Goal: Task Accomplishment & Management: Use online tool/utility

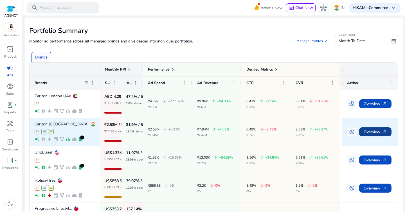
click at [371, 133] on span "Overview arrow_outward" at bounding box center [374, 132] width 23 height 12
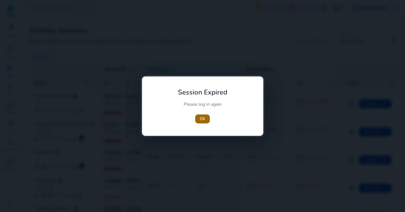
click at [203, 122] on span "button" at bounding box center [202, 118] width 15 height 13
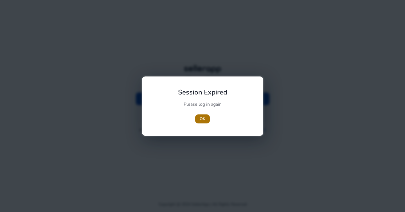
click at [205, 120] on span "OK" at bounding box center [203, 119] width 6 height 6
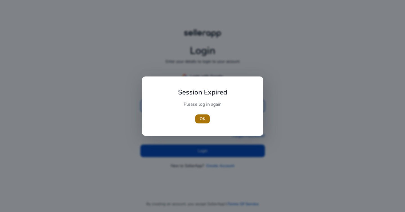
click at [201, 118] on span "OK" at bounding box center [203, 119] width 6 height 6
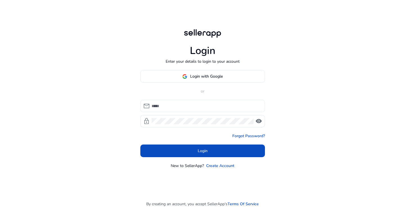
click at [190, 108] on input at bounding box center [206, 106] width 109 height 6
type input "**********"
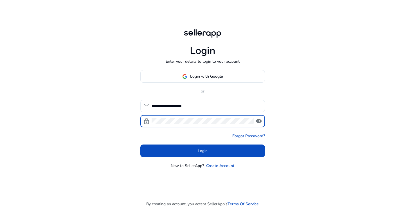
click button "Login" at bounding box center [202, 150] width 125 height 13
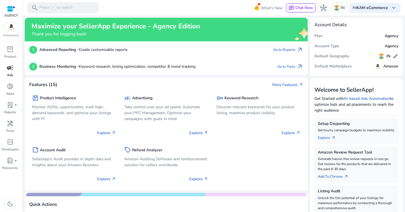
click at [11, 77] on p "Ads" at bounding box center [10, 75] width 6 height 5
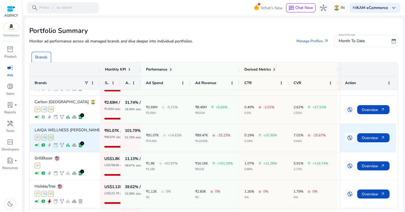
scroll to position [22, 0]
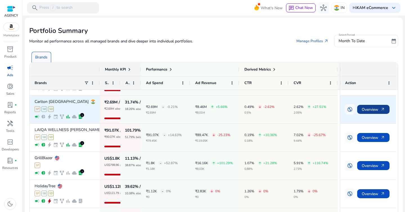
click at [371, 110] on span "Overview arrow_outward" at bounding box center [373, 110] width 23 height 12
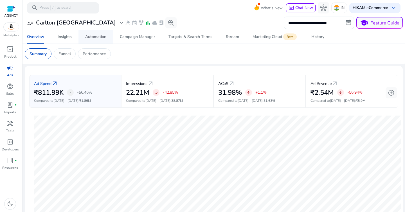
click at [92, 37] on div "Automation" at bounding box center [95, 37] width 21 height 4
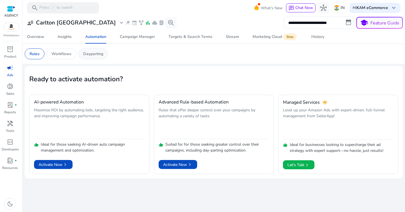
click at [91, 54] on p "Dayparting" at bounding box center [93, 54] width 20 height 6
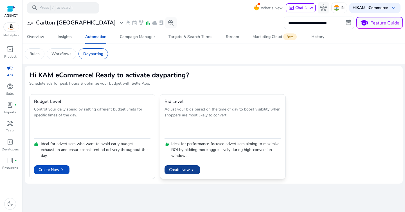
click at [186, 169] on span "Create Now chevron_right" at bounding box center [182, 170] width 26 height 6
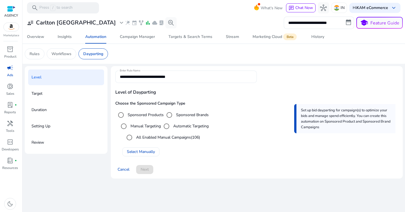
click at [189, 78] on input "**********" at bounding box center [186, 77] width 132 height 6
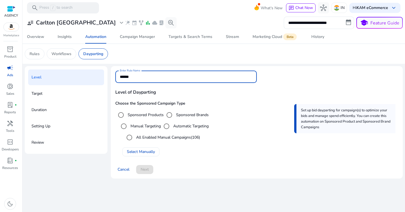
type input "****"
paste input "**********"
type input "**********"
click at [185, 143] on div "All Enabled Manual Campaigns (106)" at bounding box center [162, 137] width 76 height 11
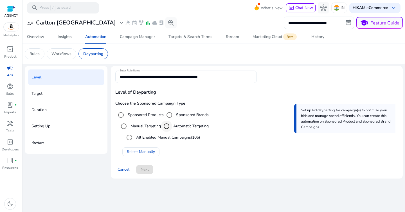
click at [173, 128] on div "Select targeting option" at bounding box center [166, 125] width 13 height 13
click at [142, 153] on span "Select Manually" at bounding box center [141, 152] width 28 height 6
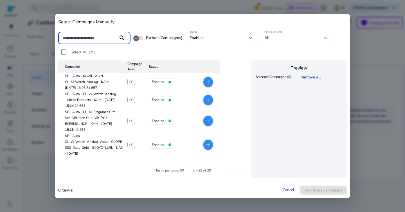
click at [273, 39] on div "All" at bounding box center [294, 38] width 60 height 6
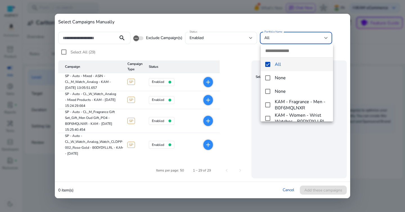
paste input "**********"
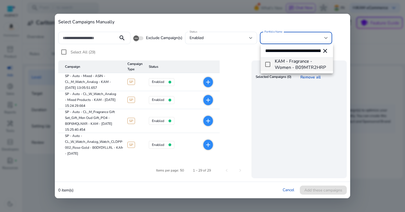
scroll to position [0, 33]
type input "**********"
click at [265, 66] on mat-option "KAM - Fragrance - Women - B09MTR2HRP" at bounding box center [297, 64] width 72 height 13
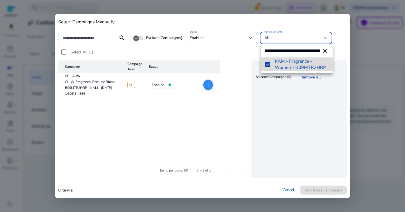
scroll to position [0, 0]
click at [64, 51] on div at bounding box center [202, 106] width 405 height 212
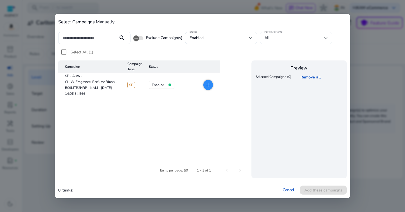
click at [210, 83] on mat-icon "add" at bounding box center [208, 85] width 7 height 7
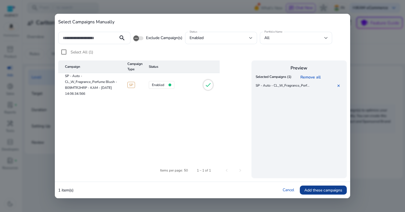
click at [322, 188] on span "Add these campaigns" at bounding box center [323, 190] width 38 height 6
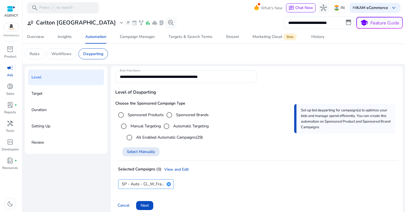
scroll to position [7, 0]
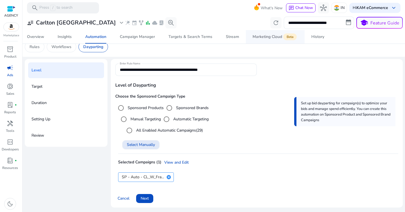
click at [261, 35] on div "Marketing Cloud Beta" at bounding box center [274, 37] width 45 height 4
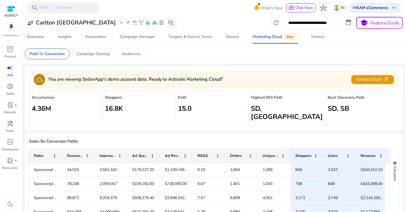
click at [171, 81] on h4 "You are viewing SellerApp's demo account data, Ready to Activate Marketing Clou…" at bounding box center [135, 79] width 174 height 5
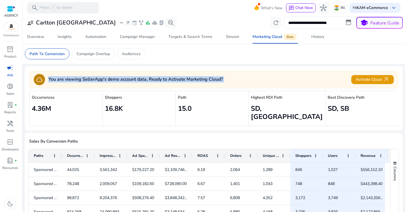
click at [206, 86] on div "cloud You are viewing SellerApp's demo account data, Ready to Activate Marketin…" at bounding box center [213, 80] width 369 height 18
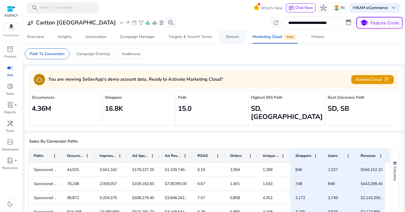
click at [234, 37] on div "Stream" at bounding box center [232, 37] width 13 height 4
click at [112, 39] on link "Automation" at bounding box center [95, 36] width 35 height 13
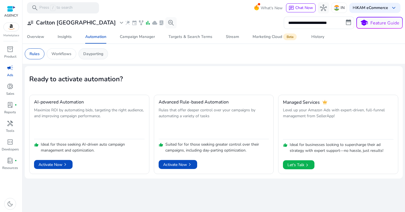
click at [107, 51] on div "Dayparting" at bounding box center [93, 53] width 30 height 11
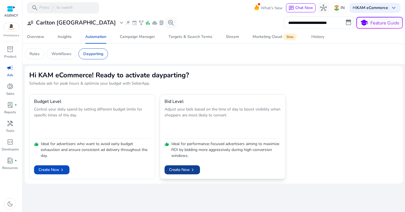
click at [179, 172] on span "Create Now chevron_right" at bounding box center [182, 170] width 26 height 6
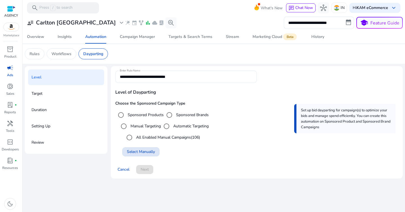
click at [141, 153] on span "Select Manually" at bounding box center [141, 152] width 28 height 6
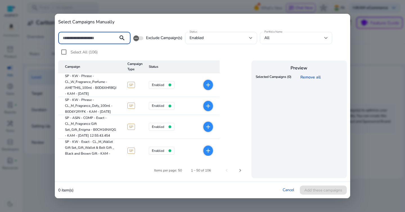
click at [274, 38] on div "All" at bounding box center [294, 38] width 60 height 6
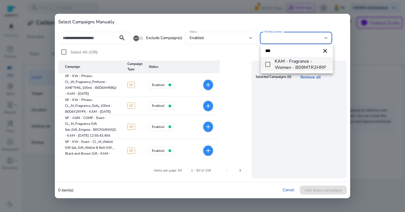
type input "***"
click at [267, 66] on mat-pseudo-checkbox at bounding box center [267, 64] width 5 height 5
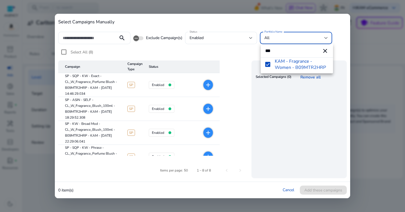
click at [189, 56] on div at bounding box center [202, 106] width 405 height 212
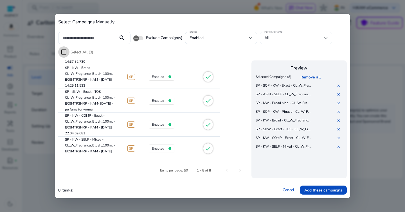
scroll to position [108, 0]
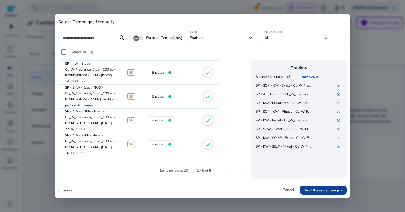
click at [320, 193] on span "Add these campaigns" at bounding box center [323, 190] width 38 height 6
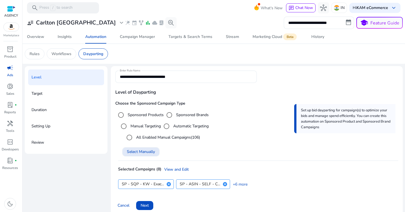
scroll to position [7, 0]
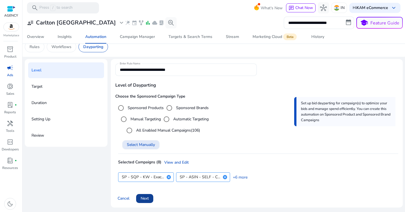
click at [147, 196] on span "Next" at bounding box center [145, 198] width 8 height 6
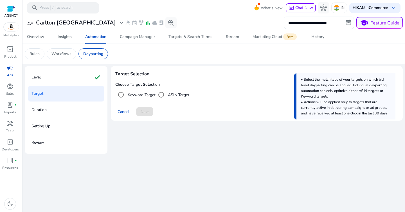
scroll to position [0, 0]
click at [130, 96] on label "Keyword Target" at bounding box center [141, 95] width 29 height 6
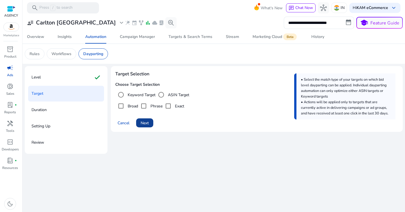
click at [148, 122] on span "Next" at bounding box center [145, 123] width 8 height 6
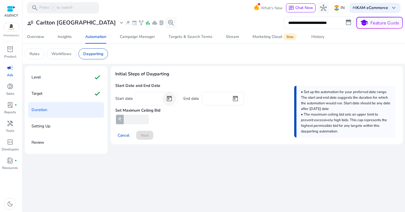
click at [169, 99] on span "Open calendar" at bounding box center [168, 98] width 13 height 13
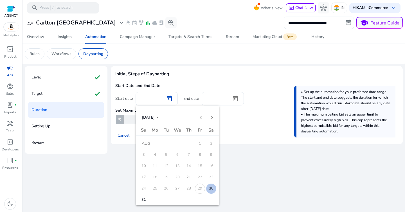
click at [208, 186] on span "30" at bounding box center [211, 189] width 10 height 10
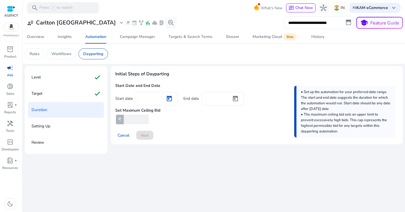
type input "*********"
click at [237, 100] on span "Open calendar" at bounding box center [235, 98] width 13 height 13
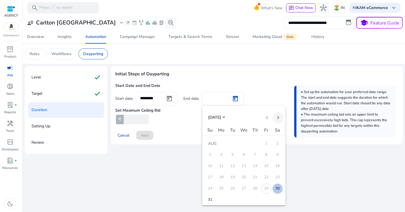
click at [280, 119] on span "Next month" at bounding box center [277, 117] width 11 height 11
click at [277, 155] on span "6" at bounding box center [277, 155] width 10 height 10
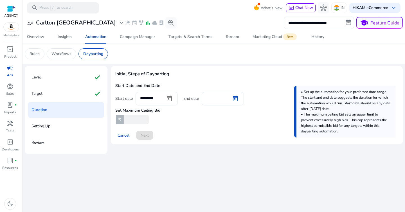
type input "********"
click at [133, 118] on input "number" at bounding box center [136, 119] width 26 height 9
click at [137, 122] on input "*****" at bounding box center [136, 119] width 26 height 9
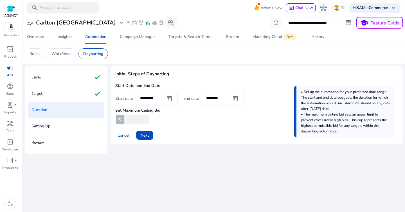
click at [137, 122] on input "*****" at bounding box center [136, 119] width 26 height 9
type input "*****"
click at [142, 136] on span "Next" at bounding box center [145, 135] width 8 height 6
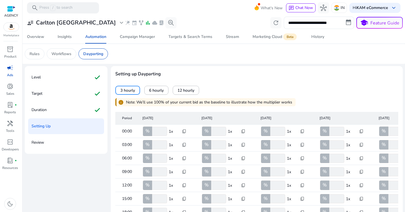
click at [247, 74] on span "Setting up Dayparting" at bounding box center [256, 74] width 283 height 7
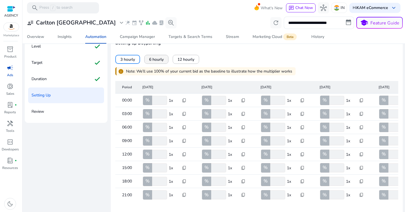
click at [161, 62] on span "6 hourly" at bounding box center [156, 60] width 15 height 6
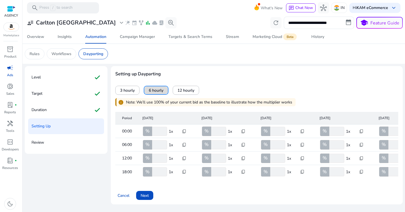
scroll to position [1, 0]
click at [127, 92] on span at bounding box center [128, 89] width 24 height 13
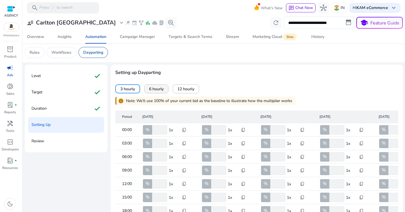
click at [155, 86] on span "6 hourly" at bounding box center [156, 89] width 15 height 6
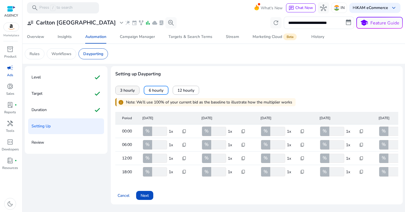
click at [137, 89] on span at bounding box center [128, 89] width 24 height 13
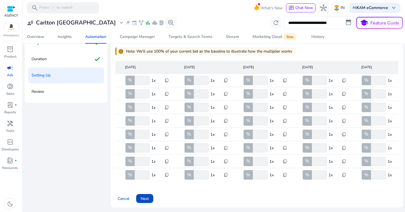
scroll to position [0, 0]
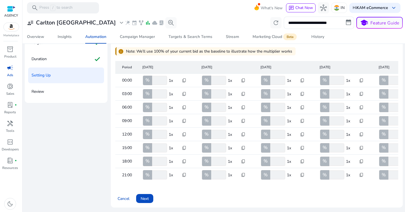
click at [156, 78] on input "***" at bounding box center [159, 80] width 16 height 9
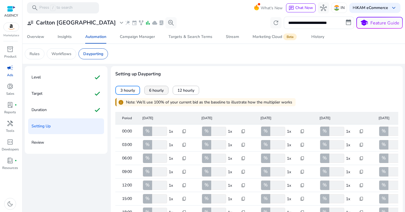
click at [161, 91] on span "6 hourly" at bounding box center [156, 90] width 15 height 6
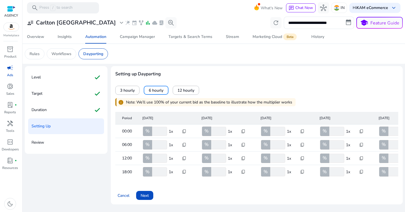
scroll to position [1, 0]
click at [155, 172] on input "***" at bounding box center [159, 171] width 16 height 9
type input "***"
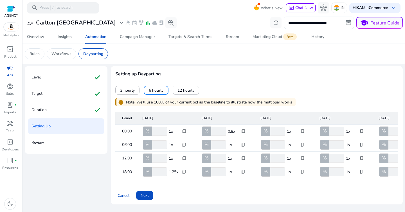
click at [184, 171] on span "content_copy" at bounding box center [184, 172] width 4 height 4
click at [181, 179] on span "Copy to all rows" at bounding box center [166, 178] width 29 height 6
type input "***"
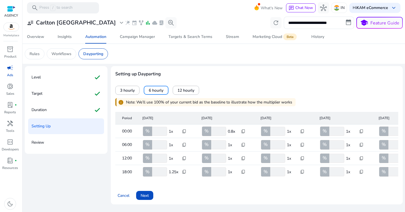
type input "***"
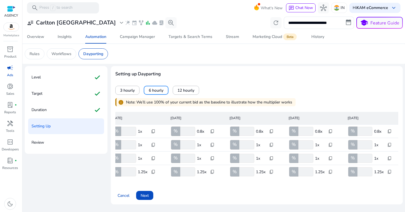
scroll to position [0, 0]
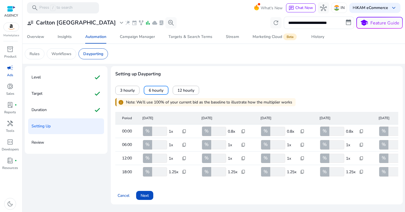
click at [158, 131] on input "***" at bounding box center [159, 131] width 16 height 9
click at [157, 140] on input "***" at bounding box center [159, 144] width 16 height 9
click at [159, 131] on input "***" at bounding box center [159, 131] width 16 height 9
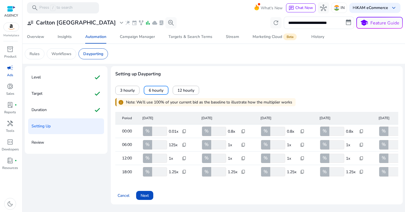
click at [159, 131] on input "***" at bounding box center [159, 131] width 16 height 9
click at [227, 90] on div "3 hourly 6 hourly 12 hourly" at bounding box center [256, 90] width 283 height 9
click at [237, 91] on div "3 hourly 6 hourly 12 hourly" at bounding box center [256, 90] width 283 height 9
click at [159, 131] on input "***" at bounding box center [159, 131] width 16 height 9
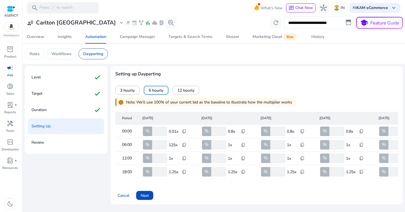
click at [159, 131] on input "***" at bounding box center [159, 131] width 16 height 9
type input "**"
click at [222, 96] on div "info Note: We’ll use 100% of your current bid as the baseline to illustrate how…" at bounding box center [256, 101] width 283 height 12
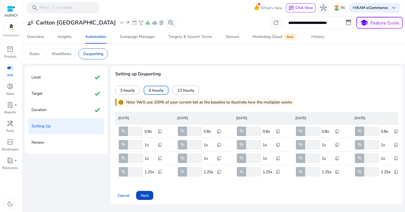
scroll to position [0, 155]
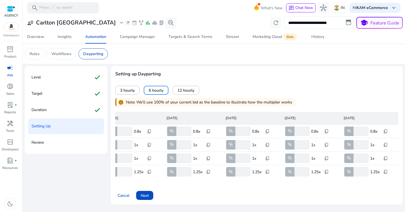
click at [241, 131] on input "***" at bounding box center [242, 131] width 16 height 9
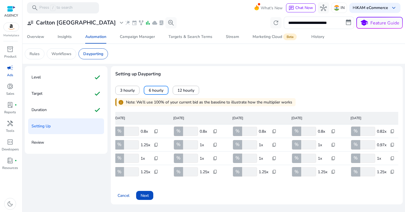
scroll to position [0, 0]
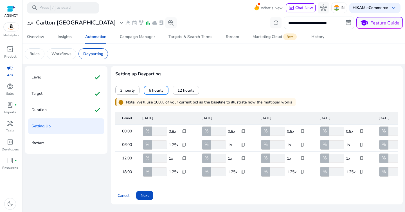
type input "***"
click at [158, 143] on input "***" at bounding box center [159, 144] width 16 height 9
type input "***"
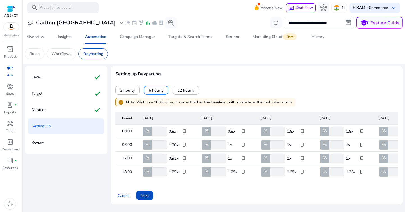
click at [158, 147] on input "***" at bounding box center [159, 144] width 16 height 9
click at [158, 157] on input "***" at bounding box center [159, 158] width 16 height 9
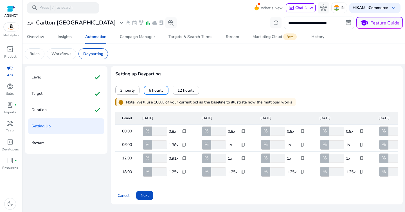
click at [158, 157] on input "***" at bounding box center [159, 158] width 16 height 9
click at [117, 158] on mat-cell "12:00" at bounding box center [126, 158] width 22 height 13
click at [156, 155] on input "****" at bounding box center [159, 158] width 16 height 9
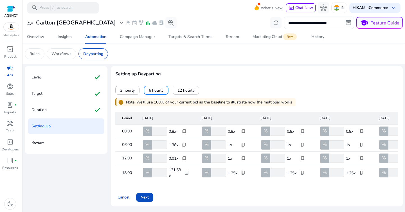
click at [156, 155] on input "****" at bounding box center [159, 158] width 16 height 9
type input "**"
click at [115, 168] on mat-card "Setting up Dayparting 3 hourly 6 hourly 12 hourly info Note: We’ll use 100% of …" at bounding box center [257, 135] width 292 height 138
click at [116, 166] on mat-cell "18:00" at bounding box center [126, 171] width 22 height 13
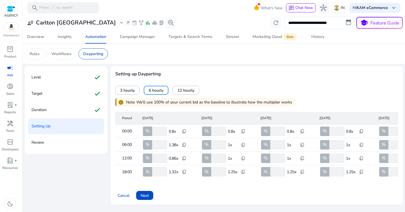
scroll to position [1, 0]
click at [183, 131] on span "content_copy" at bounding box center [184, 131] width 4 height 4
click at [175, 137] on span "Copy to all rows" at bounding box center [166, 138] width 29 height 6
type input "**"
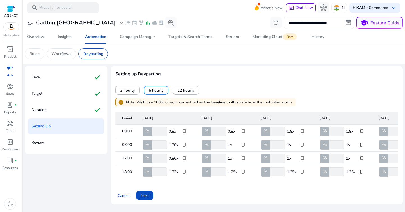
type input "**"
click at [184, 144] on span "content_copy" at bounding box center [184, 145] width 4 height 4
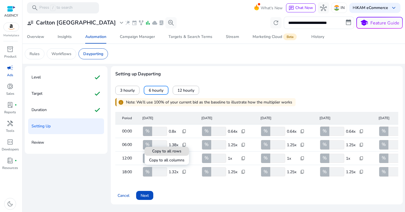
click at [184, 151] on span at bounding box center [166, 150] width 44 height 13
type input "***"
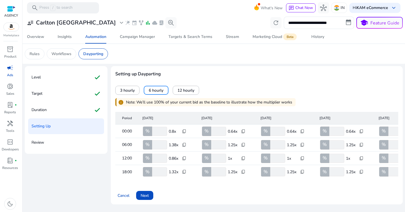
type input "***"
click at [187, 160] on div "content_copy" at bounding box center [184, 158] width 9 height 7
click at [184, 165] on span at bounding box center [166, 164] width 44 height 13
type input "**"
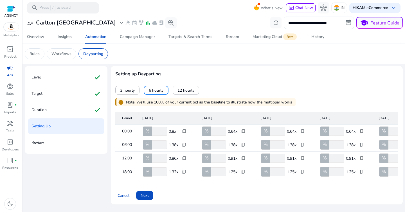
type input "**"
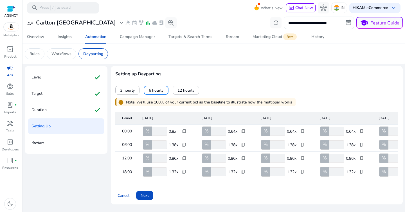
click at [184, 170] on span "content_copy" at bounding box center [184, 172] width 4 height 4
click at [179, 174] on span at bounding box center [166, 177] width 44 height 13
click at [263, 78] on div "3 hourly 6 hourly 12 hourly" at bounding box center [256, 85] width 283 height 17
click at [295, 95] on div "info Note: We’ll use 100% of your current bid as the baseline to illustrate how…" at bounding box center [256, 101] width 283 height 12
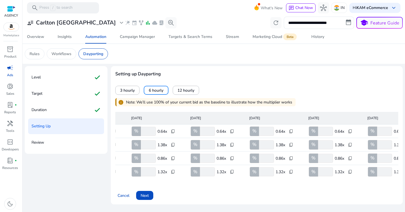
scroll to position [0, 155]
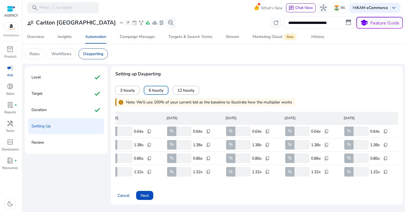
click at [306, 100] on div "info Note: We’ll use 100% of your current bid as the baseline to illustrate how…" at bounding box center [256, 101] width 283 height 12
click at [325, 105] on div "info Note: We’ll use 100% of your current bid as the baseline to illustrate how…" at bounding box center [256, 101] width 283 height 12
click at [241, 129] on input "**" at bounding box center [242, 131] width 16 height 9
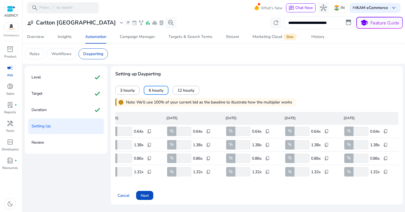
click at [241, 129] on input "**" at bounding box center [242, 131] width 16 height 9
type input "***"
click at [241, 99] on p "Note: We’ll use 100% of your current bid as the baseline to illustrate how the …" at bounding box center [209, 102] width 166 height 6
click at [245, 154] on input "**" at bounding box center [242, 158] width 16 height 9
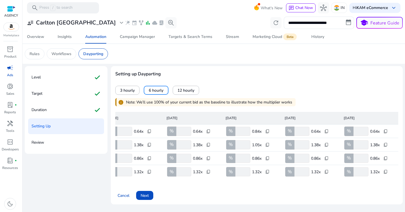
click at [245, 154] on input "**" at bounding box center [242, 158] width 16 height 9
click at [266, 131] on span "content_copy" at bounding box center [267, 131] width 4 height 4
click at [260, 146] on span "Copy to all columns" at bounding box center [247, 147] width 35 height 6
type input "***"
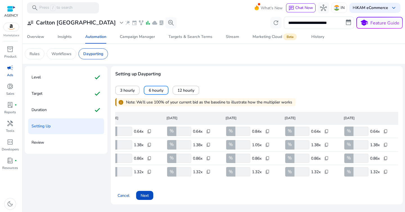
type input "***"
click at [241, 170] on input "***" at bounding box center [242, 171] width 16 height 9
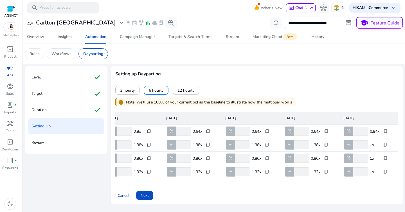
scroll to position [0, 0]
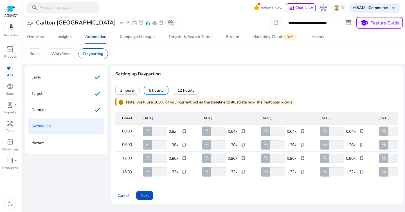
click at [159, 172] on input "***" at bounding box center [159, 171] width 16 height 9
type input "***"
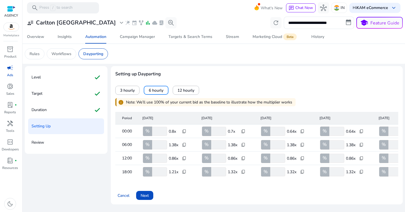
click at [185, 171] on span "content_copy" at bounding box center [184, 172] width 4 height 4
click at [182, 178] on span at bounding box center [166, 177] width 44 height 13
type input "***"
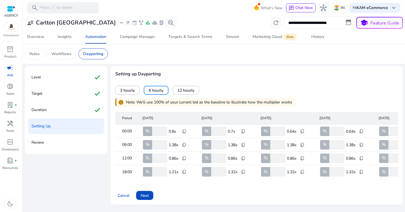
type input "***"
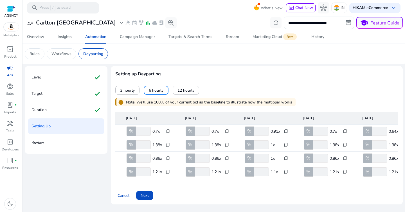
scroll to position [0, 155]
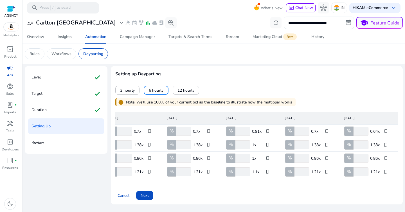
click at [240, 130] on input "***" at bounding box center [242, 131] width 16 height 9
type input "***"
click at [241, 147] on input "***" at bounding box center [242, 144] width 16 height 9
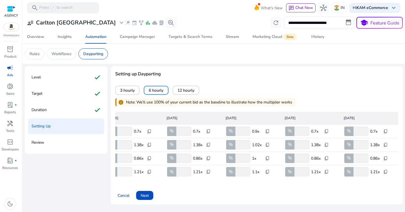
click at [241, 147] on input "***" at bounding box center [242, 144] width 16 height 9
click at [241, 159] on input "***" at bounding box center [242, 158] width 16 height 9
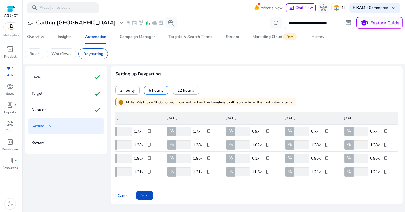
type input "***"
click at [317, 95] on div "info Note: We’ll use 100% of your current bid as the baseline to illustrate how…" at bounding box center [256, 101] width 283 height 12
click at [148, 197] on span "Next" at bounding box center [145, 196] width 8 height 6
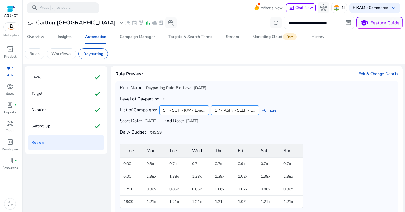
scroll to position [26, 0]
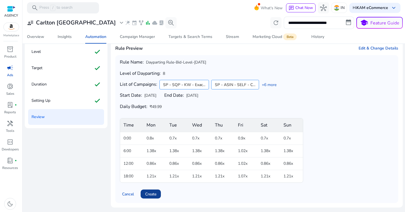
click at [154, 191] on span at bounding box center [151, 193] width 20 height 13
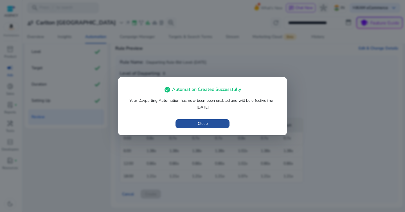
click at [204, 121] on span "Close" at bounding box center [203, 124] width 10 height 6
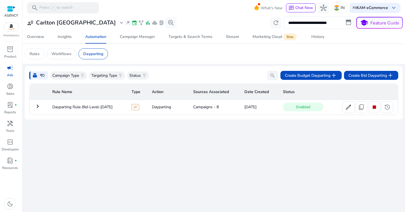
click at [35, 105] on mat-icon "keyboard_arrow_right" at bounding box center [37, 106] width 7 height 7
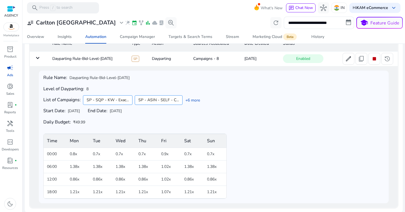
scroll to position [49, 0]
click at [343, 59] on span at bounding box center [348, 57] width 11 height 13
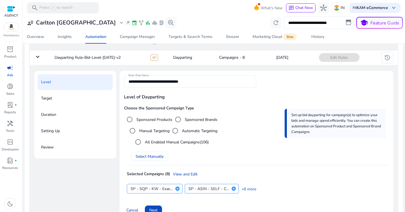
scroll to position [73, 0]
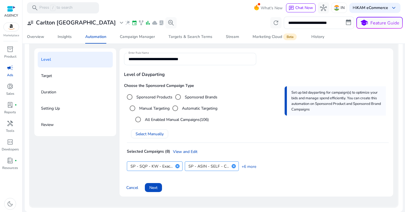
click at [55, 109] on p "Setting Up" at bounding box center [50, 108] width 19 height 9
click at [152, 184] on span at bounding box center [153, 187] width 17 height 13
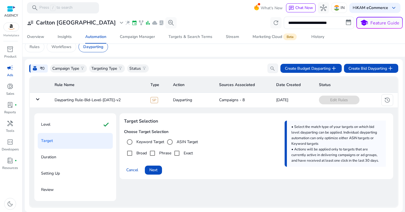
scroll to position [7, 0]
click at [156, 172] on span "Next" at bounding box center [153, 170] width 8 height 6
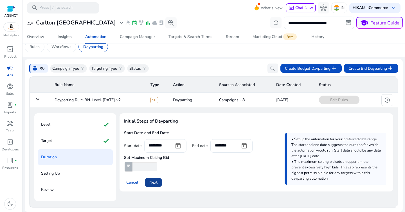
click at [157, 185] on span "Next" at bounding box center [153, 182] width 8 height 6
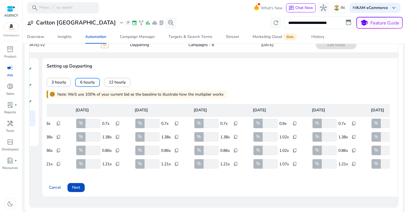
scroll to position [0, 93]
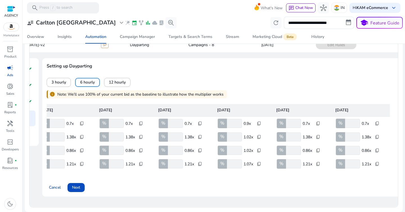
click at [232, 119] on input "**" at bounding box center [234, 123] width 16 height 9
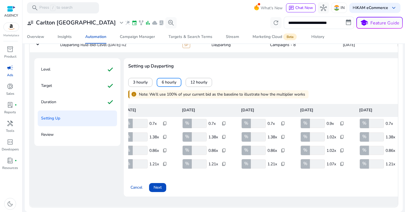
scroll to position [0, 0]
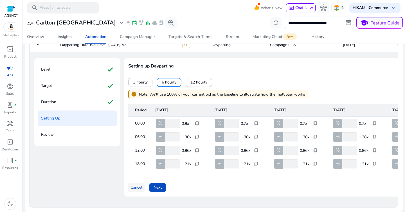
click at [130, 186] on span at bounding box center [136, 187] width 16 height 13
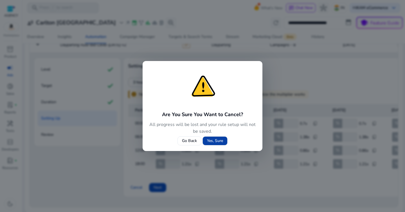
click at [212, 141] on span "Yes, Sure" at bounding box center [215, 141] width 16 height 6
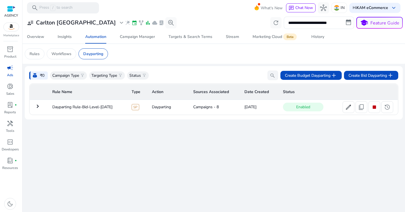
click at [10, 69] on span "campaign" at bounding box center [10, 67] width 7 height 7
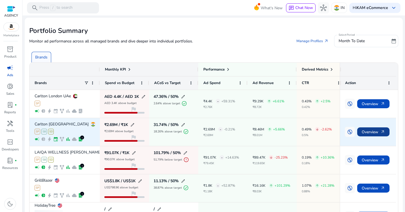
click at [367, 130] on span "Overview arrow_outward" at bounding box center [373, 132] width 23 height 12
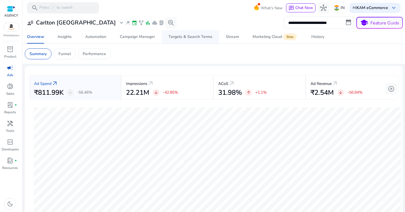
click at [175, 40] on span "Targets & Search Terms" at bounding box center [190, 36] width 44 height 13
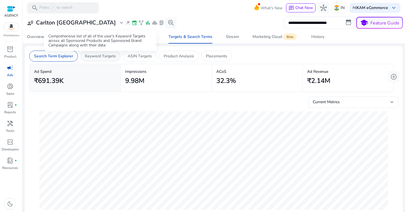
click at [101, 55] on p "Keyword Targets" at bounding box center [100, 56] width 31 height 6
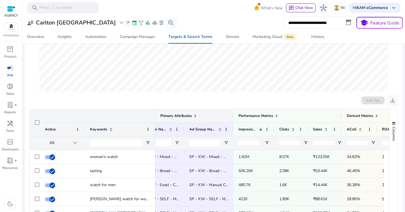
click at [196, 117] on span at bounding box center [195, 116] width 4 height 4
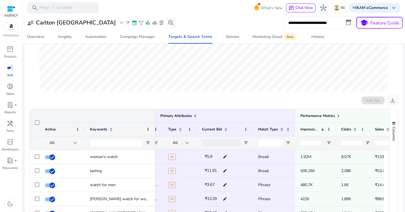
click at [75, 144] on div at bounding box center [75, 143] width 3 height 2
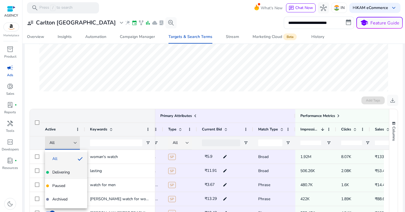
click at [69, 171] on span "Delivering" at bounding box center [60, 173] width 17 height 6
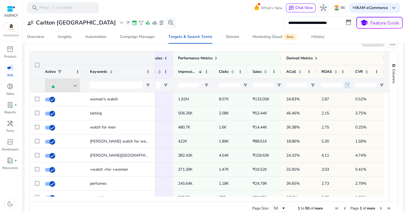
click at [345, 86] on span "Open Filter Menu" at bounding box center [347, 85] width 4 height 4
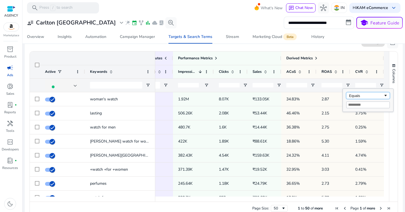
click at [350, 94] on div "Equals" at bounding box center [366, 96] width 34 height 4
click at [356, 107] on input "Filter Value" at bounding box center [368, 104] width 44 height 7
type input "*"
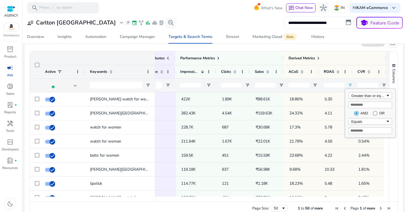
click at [338, 25] on input "**********" at bounding box center [319, 23] width 70 height 12
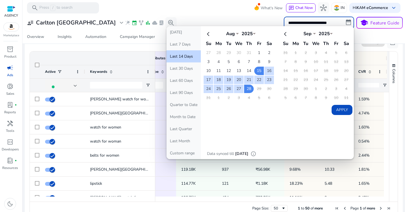
click at [263, 24] on div "**********" at bounding box center [214, 23] width 378 height 12
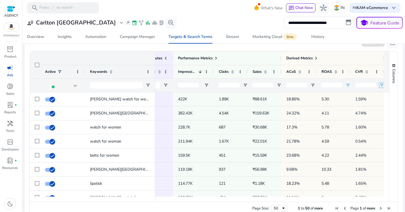
click at [380, 84] on span "Open Filter Menu" at bounding box center [381, 85] width 4 height 4
click at [375, 97] on div "Equals" at bounding box center [368, 96] width 34 height 4
click at [367, 108] on div "Greater than" at bounding box center [370, 100] width 50 height 23
click at [365, 106] on input "Filter Value" at bounding box center [370, 104] width 44 height 7
type input "*"
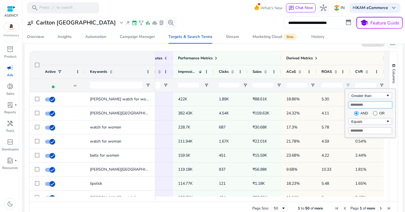
type input "*"
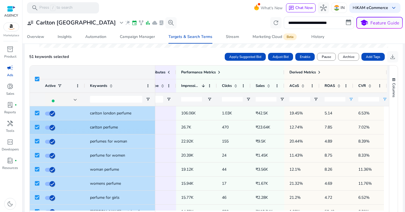
scroll to position [0, 315]
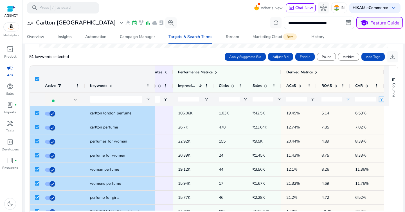
click at [380, 100] on span "Open Filter Menu" at bounding box center [381, 99] width 4 height 4
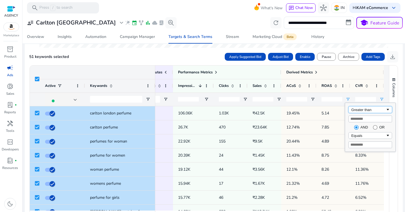
click at [371, 111] on div "Greater than" at bounding box center [368, 110] width 34 height 4
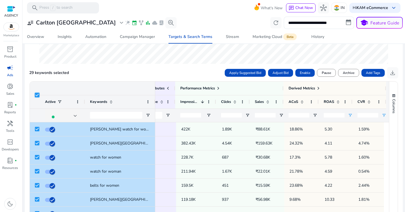
scroll to position [141, 0]
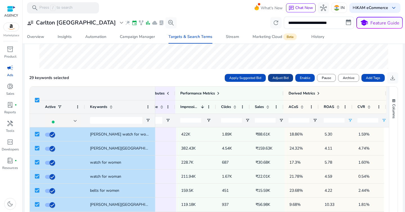
click at [278, 79] on span "Adjust Bid" at bounding box center [280, 77] width 16 height 5
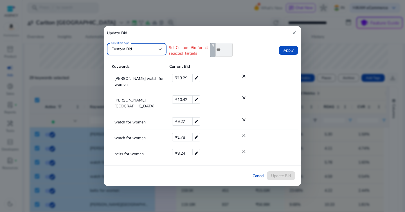
click at [137, 47] on div "Custom Bid" at bounding box center [134, 49] width 47 height 6
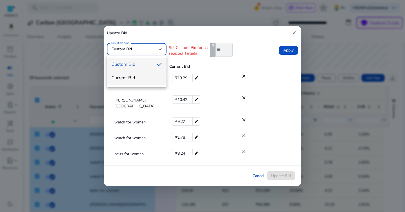
click at [136, 76] on span "Current Bid" at bounding box center [136, 78] width 51 height 6
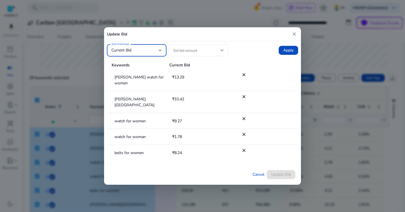
click at [198, 51] on span at bounding box center [196, 50] width 47 height 6
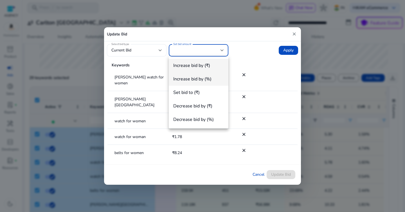
click at [202, 77] on span "Increase bid by (%)" at bounding box center [198, 79] width 51 height 6
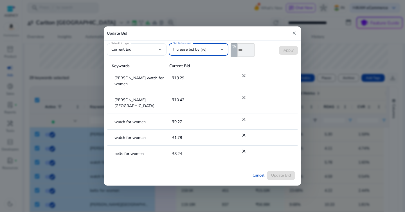
click at [240, 50] on input "*" at bounding box center [245, 49] width 17 height 13
type input "*"
click at [291, 47] on span at bounding box center [288, 50] width 19 height 13
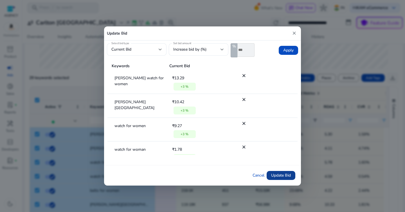
click at [285, 171] on span at bounding box center [281, 175] width 29 height 13
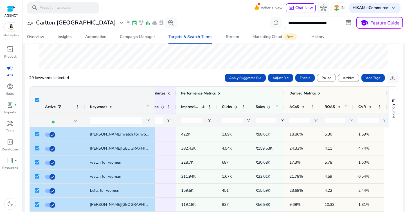
click at [369, 122] on input "*" at bounding box center [368, 120] width 21 height 4
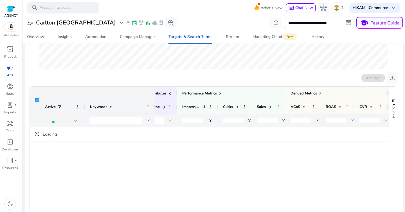
click at [343, 119] on input "*" at bounding box center [336, 120] width 21 height 4
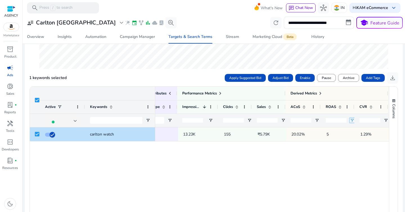
click at [350, 119] on span "Open Filter Menu" at bounding box center [352, 120] width 4 height 4
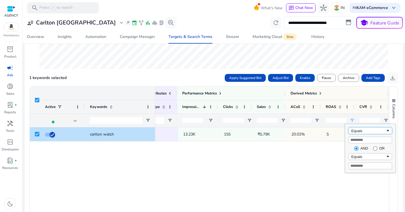
click at [372, 130] on div "Equals" at bounding box center [368, 131] width 34 height 4
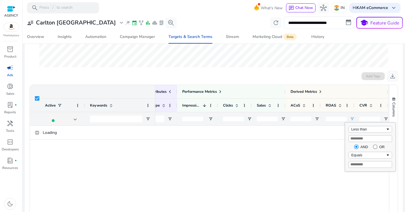
click at [334, 120] on input "*" at bounding box center [336, 119] width 21 height 4
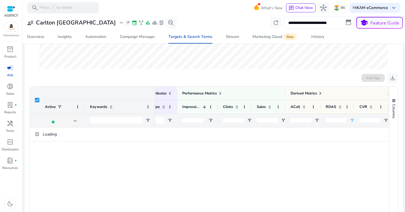
click at [334, 120] on input "*" at bounding box center [336, 120] width 21 height 4
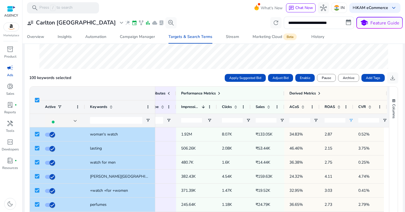
click at [334, 120] on input "*" at bounding box center [334, 120] width 21 height 4
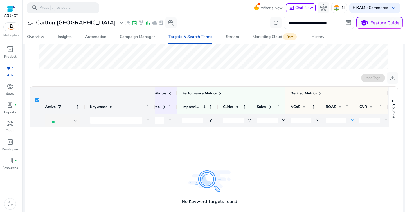
type input "*"
click at [352, 119] on span "Open Filter Menu" at bounding box center [352, 120] width 4 height 4
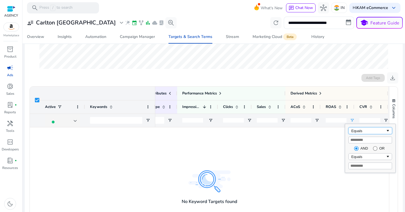
click at [364, 132] on div "Equals" at bounding box center [368, 131] width 34 height 4
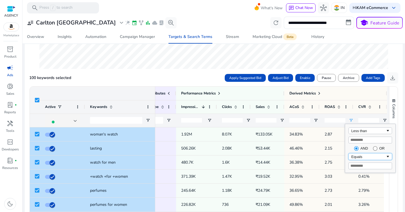
click at [367, 158] on div "Equals" at bounding box center [368, 157] width 34 height 4
click at [367, 166] on input "Filter Value" at bounding box center [370, 165] width 44 height 7
type input "*"
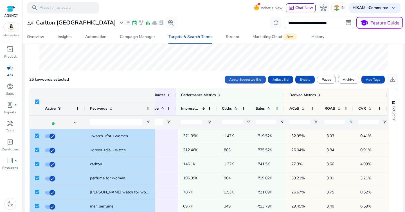
click at [242, 83] on span at bounding box center [245, 79] width 41 height 13
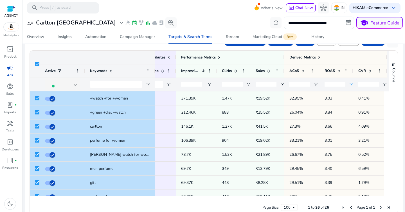
scroll to position [178, 0]
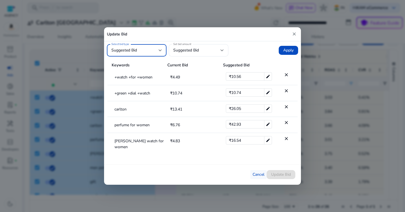
click at [252, 176] on span "Cancel" at bounding box center [258, 174] width 12 height 6
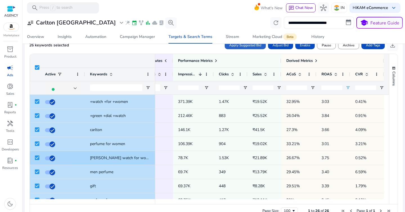
scroll to position [0, 0]
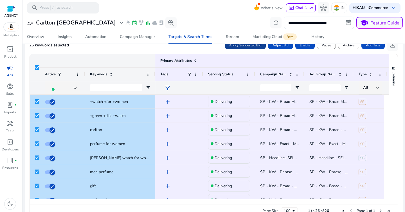
click at [240, 45] on span "Apply Suggested Bid" at bounding box center [245, 45] width 32 height 5
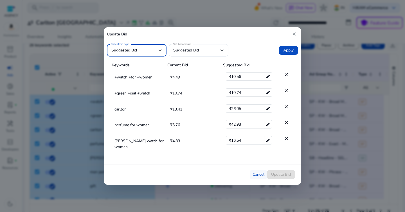
click at [258, 172] on span "Cancel" at bounding box center [258, 174] width 12 height 6
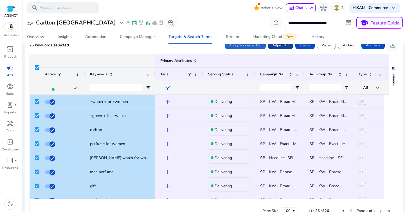
click at [280, 49] on span at bounding box center [280, 45] width 25 height 13
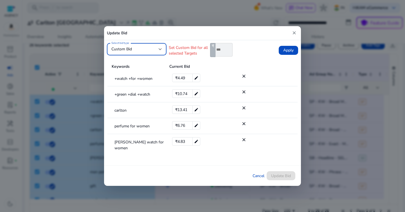
click at [151, 47] on div "Custom Bid" at bounding box center [134, 49] width 47 height 6
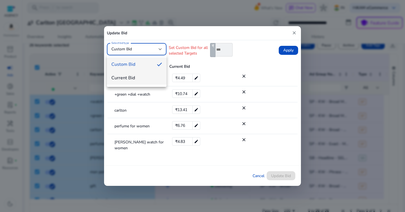
click at [144, 82] on mat-option "Current Bid" at bounding box center [137, 77] width 60 height 13
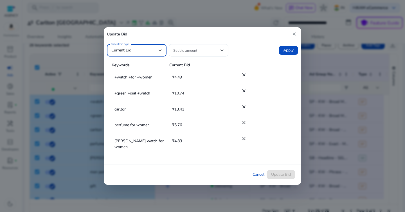
click at [198, 52] on span at bounding box center [196, 50] width 47 height 6
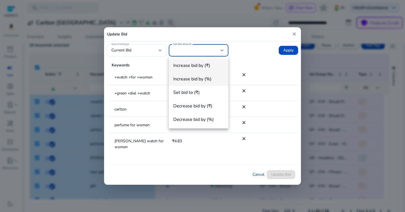
click at [202, 78] on span "Increase bid by (%)" at bounding box center [198, 79] width 51 height 6
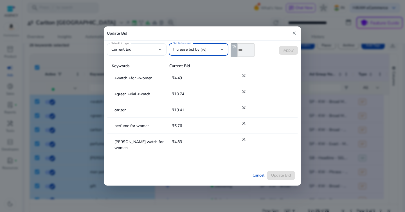
click at [243, 52] on input "*" at bounding box center [245, 49] width 17 height 13
click at [271, 43] on form "Select bid type Current Bid Set bid amount Increase bid by (%) % *** Apply" at bounding box center [202, 50] width 191 height 14
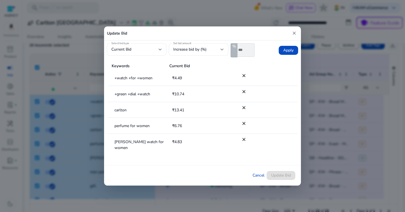
click at [245, 51] on input "***" at bounding box center [245, 49] width 17 height 13
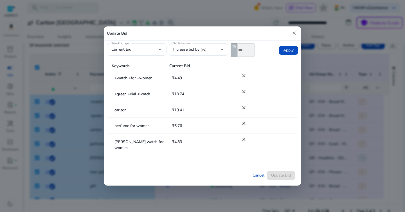
type input "*"
click at [264, 55] on form "Select bid type Current Bid Set bid amount Increase bid by (%) % * Apply" at bounding box center [202, 50] width 191 height 14
click at [288, 51] on span "Apply" at bounding box center [288, 51] width 10 height 6
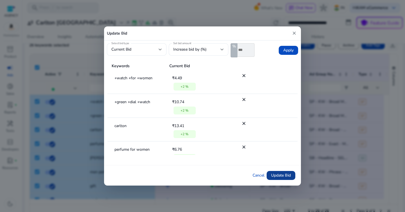
click at [287, 175] on span "Update Bid" at bounding box center [281, 175] width 20 height 6
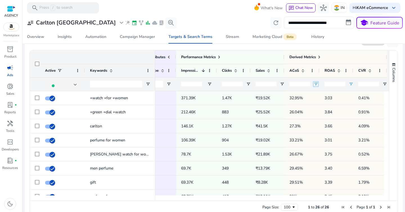
click at [318, 85] on span "Open Filter Menu" at bounding box center [315, 84] width 4 height 4
click at [350, 83] on span "Open Filter Menu" at bounding box center [351, 84] width 4 height 4
click at [358, 103] on input "*" at bounding box center [370, 103] width 44 height 7
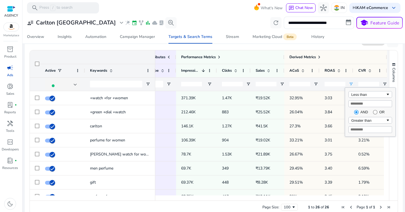
click at [358, 103] on input "*" at bounding box center [370, 103] width 44 height 7
click at [360, 97] on div "Less than" at bounding box center [370, 94] width 44 height 7
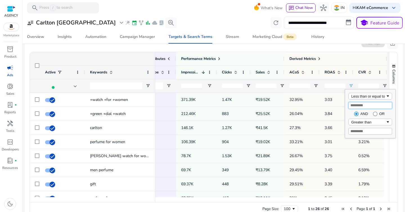
click at [358, 103] on input "*" at bounding box center [370, 105] width 44 height 7
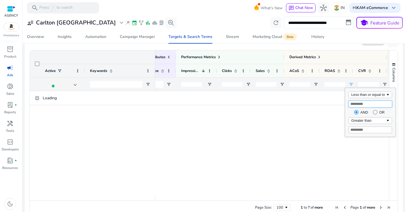
click at [358, 103] on input "*" at bounding box center [370, 104] width 44 height 7
type input "*"
click at [367, 129] on input "*" at bounding box center [370, 130] width 44 height 7
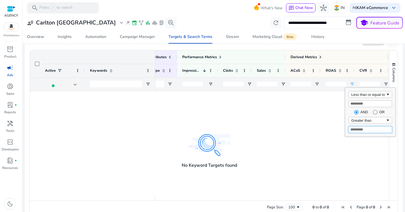
click at [367, 129] on input "*" at bounding box center [370, 129] width 44 height 7
type input "*"
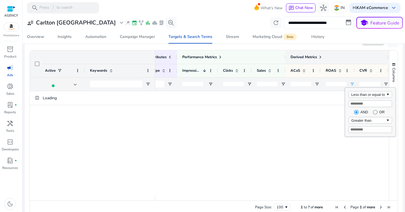
click at [339, 51] on div "Derived Metrics" at bounding box center [336, 56] width 103 height 13
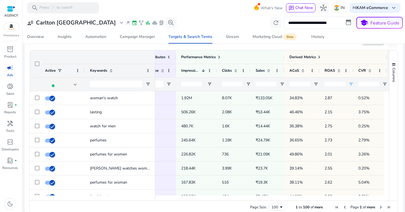
click at [281, 87] on div at bounding box center [267, 83] width 34 height 13
click at [282, 86] on span "Open Filter Menu" at bounding box center [282, 84] width 4 height 4
click at [287, 97] on div "Equals" at bounding box center [304, 94] width 44 height 7
click at [297, 105] on input "Filter Value" at bounding box center [304, 103] width 44 height 7
type input "*"
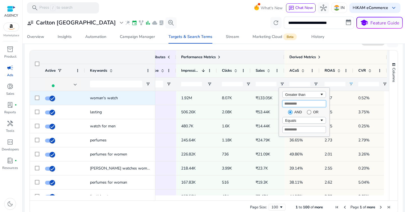
type input "*"
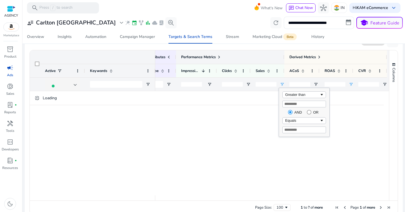
click at [249, 51] on div "Performance Metrics" at bounding box center [230, 56] width 108 height 13
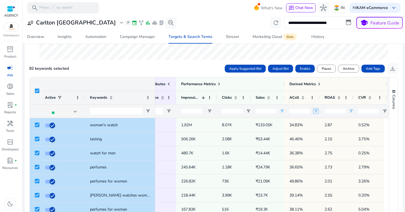
click at [313, 110] on span "Open Filter Menu" at bounding box center [315, 111] width 4 height 4
click at [324, 124] on div "Equals" at bounding box center [338, 121] width 44 height 7
click at [326, 133] on input "Filter Value" at bounding box center [338, 130] width 44 height 7
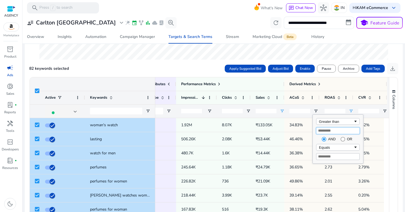
type input "**"
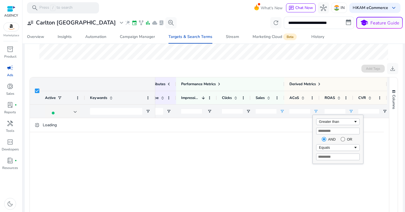
click at [176, 69] on div "Add Tags download" at bounding box center [213, 68] width 369 height 11
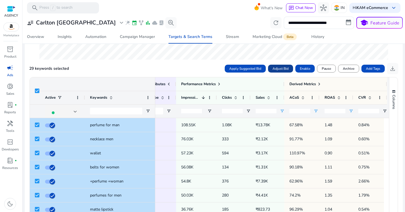
click at [273, 68] on span "Adjust Bid" at bounding box center [280, 68] width 16 height 5
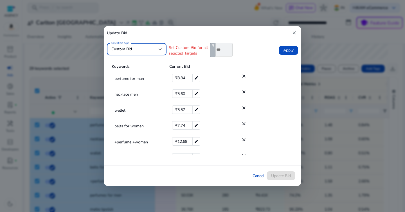
click at [148, 53] on div "Custom Bid" at bounding box center [136, 49] width 51 height 12
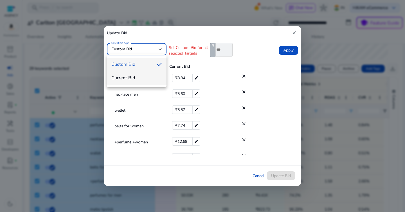
click at [147, 75] on span "Current Bid" at bounding box center [136, 78] width 51 height 6
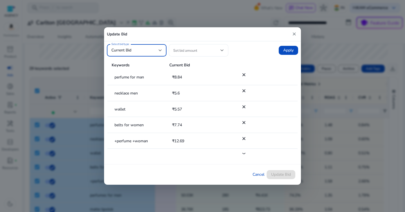
click at [198, 46] on div at bounding box center [198, 50] width 51 height 12
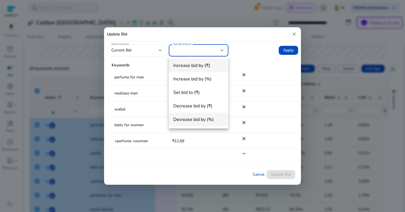
click at [202, 115] on mat-option "Decrease bid by (%)" at bounding box center [199, 119] width 60 height 13
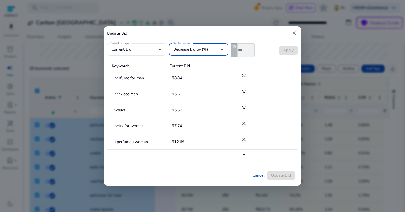
click at [246, 53] on input "*" at bounding box center [245, 49] width 17 height 13
type input "**"
click at [283, 50] on span "Apply" at bounding box center [288, 51] width 10 height 6
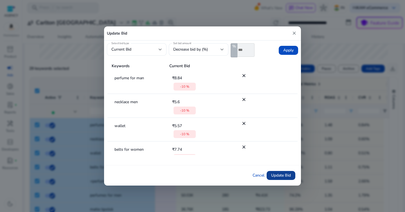
click at [279, 172] on span at bounding box center [281, 175] width 29 height 13
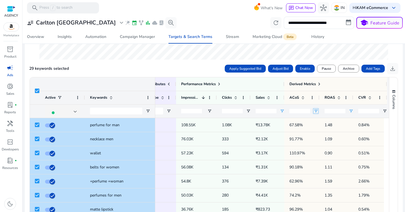
click at [315, 111] on span "Open Filter Menu" at bounding box center [315, 111] width 4 height 4
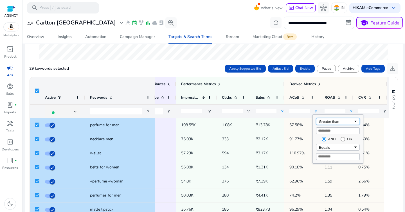
click at [323, 124] on div "Greater than" at bounding box center [338, 121] width 44 height 7
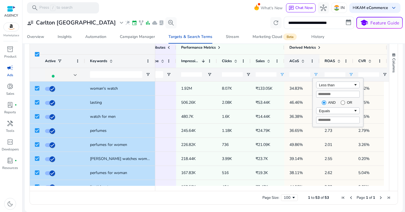
click at [304, 66] on div "ACoS" at bounding box center [298, 61] width 19 height 10
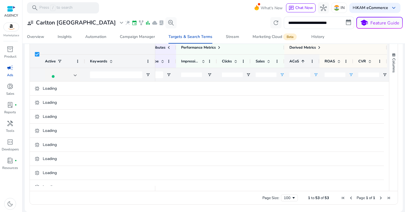
click at [304, 66] on div "ACoS 1" at bounding box center [298, 61] width 19 height 10
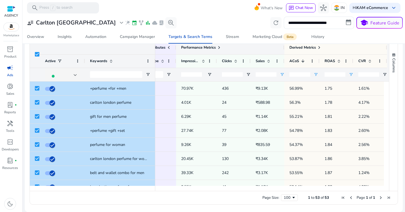
click at [218, 49] on span at bounding box center [219, 47] width 4 height 4
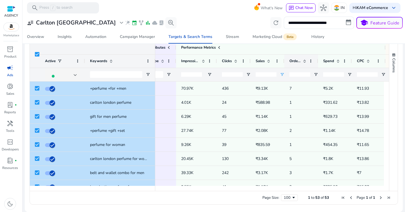
click at [306, 64] on div "Orders" at bounding box center [297, 61] width 17 height 10
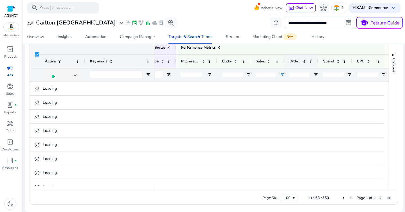
click at [306, 64] on div "Orders 1" at bounding box center [297, 61] width 17 height 10
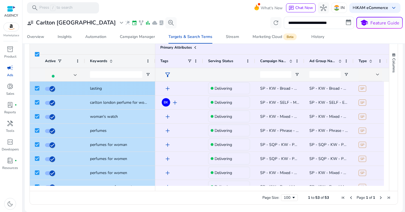
click at [98, 90] on span "lasting" at bounding box center [96, 88] width 12 height 5
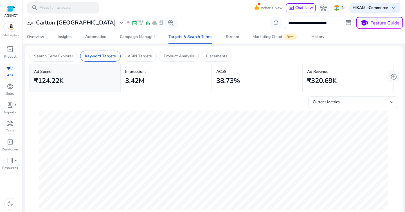
scroll to position [0, 78]
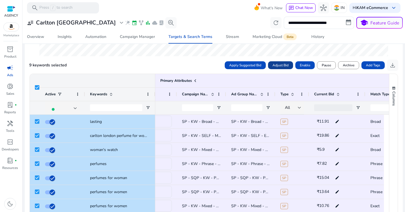
click at [274, 67] on span "Adjust Bid" at bounding box center [280, 65] width 16 height 5
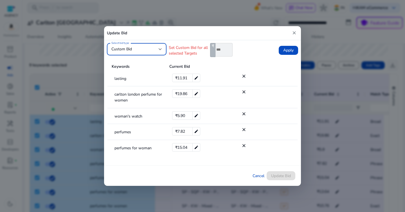
click at [153, 45] on div "Custom Bid" at bounding box center [136, 49] width 51 height 12
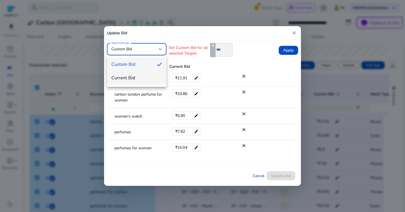
click at [149, 74] on mat-option "Current Bid" at bounding box center [137, 77] width 60 height 13
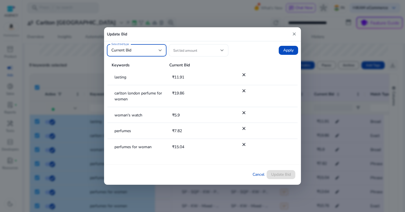
click at [194, 51] on span at bounding box center [196, 50] width 47 height 6
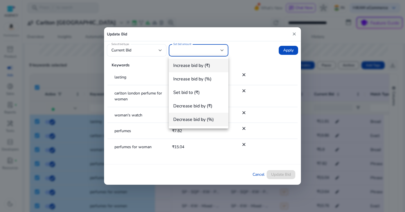
click at [200, 120] on span "Decrease bid by (%)" at bounding box center [198, 119] width 51 height 6
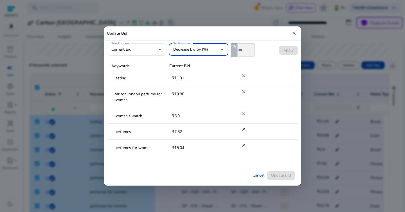
click at [248, 49] on input "*" at bounding box center [245, 49] width 17 height 13
type input "*"
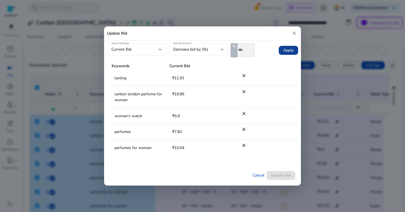
click at [279, 50] on span at bounding box center [288, 50] width 19 height 13
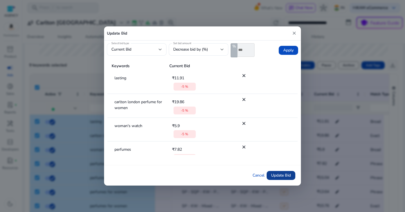
click at [284, 174] on span "Update Bid" at bounding box center [281, 175] width 20 height 6
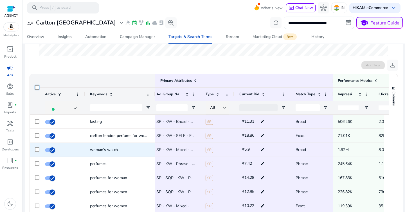
scroll to position [0, 0]
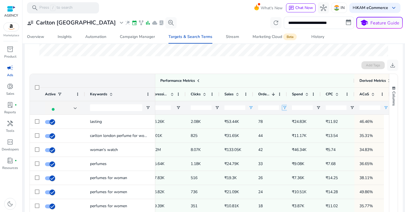
click at [283, 109] on span "Open Filter Menu" at bounding box center [284, 107] width 4 height 4
click at [291, 118] on div "Greater than or equal to" at bounding box center [305, 118] width 34 height 4
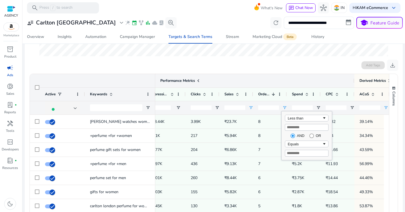
click at [240, 74] on div "Performance Metrics" at bounding box center [249, 80] width 209 height 13
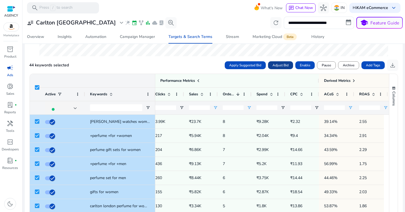
click at [276, 65] on span "Adjust Bid" at bounding box center [280, 65] width 16 height 5
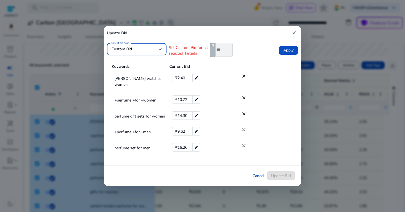
click at [142, 49] on div "Custom Bid" at bounding box center [134, 49] width 47 height 6
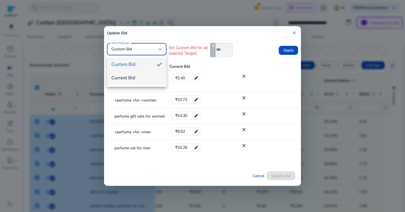
click at [137, 75] on span "Current Bid" at bounding box center [136, 78] width 51 height 6
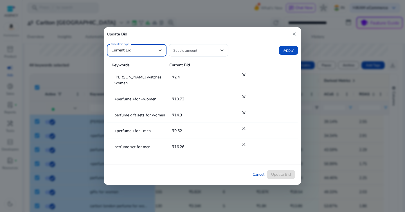
click at [186, 50] on span at bounding box center [196, 50] width 47 height 6
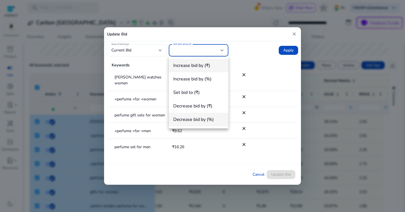
click at [196, 123] on mat-option "Decrease bid by (%)" at bounding box center [199, 119] width 60 height 13
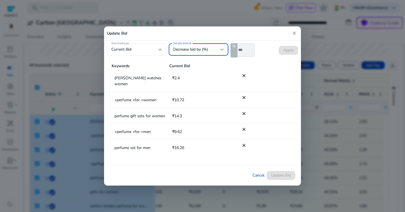
click at [248, 49] on input "*" at bounding box center [245, 49] width 17 height 13
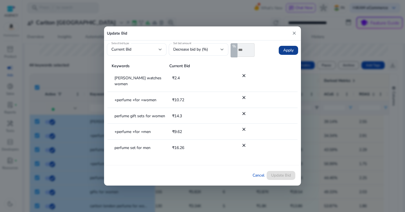
type input "*"
click at [281, 54] on span at bounding box center [288, 50] width 19 height 13
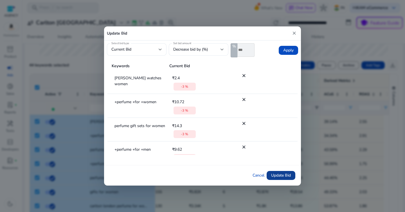
click at [287, 176] on span "Update Bid" at bounding box center [281, 175] width 20 height 6
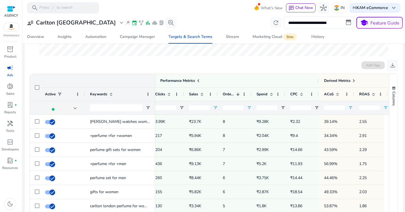
click at [236, 105] on input "**" at bounding box center [233, 107] width 21 height 4
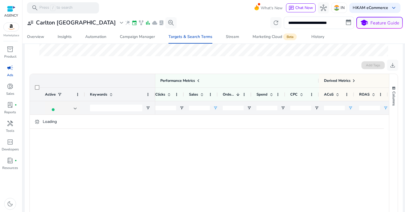
scroll to position [153, 0]
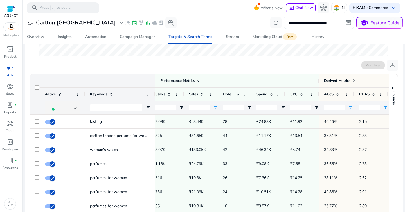
click at [335, 107] on input "**" at bounding box center [334, 107] width 21 height 4
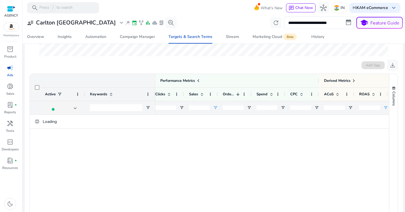
click at [363, 107] on input "*" at bounding box center [369, 107] width 21 height 4
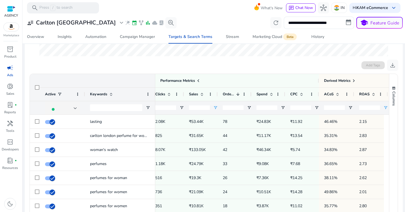
click at [363, 107] on input "*" at bounding box center [369, 107] width 21 height 4
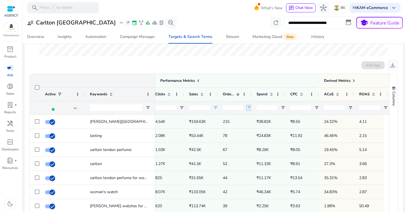
click at [249, 105] on span "Open Filter Menu" at bounding box center [249, 107] width 4 height 4
click at [256, 118] on div "Filtering operator" at bounding box center [271, 118] width 44 height 7
click at [260, 127] on input "Filter Value" at bounding box center [271, 127] width 44 height 7
type input "*"
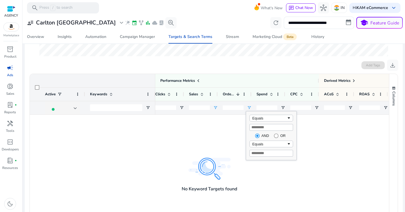
click at [177, 70] on div "Add Tags download" at bounding box center [213, 65] width 369 height 11
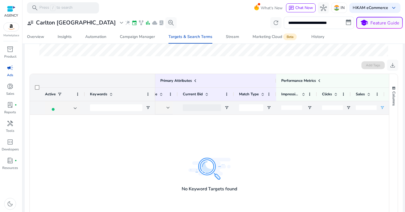
scroll to position [0, 193]
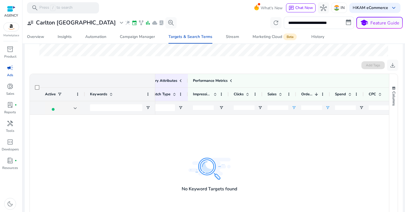
click at [280, 108] on input "*" at bounding box center [277, 107] width 21 height 4
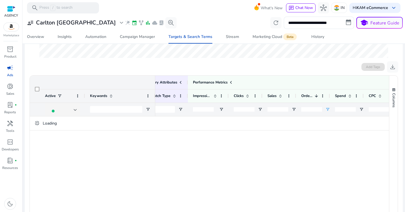
scroll to position [153, 0]
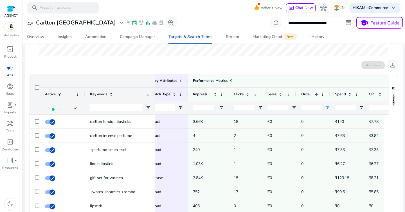
click at [259, 63] on div "Add Tags download" at bounding box center [213, 65] width 369 height 11
click at [311, 25] on input "**********" at bounding box center [319, 23] width 70 height 12
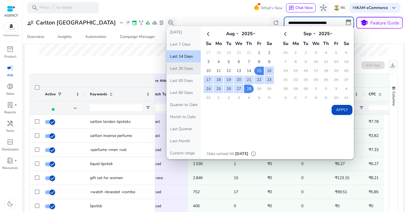
click at [179, 67] on button "Last 30 Days" at bounding box center [183, 68] width 34 height 12
type input "**********"
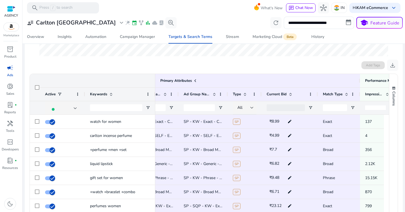
click at [349, 110] on div at bounding box center [339, 107] width 42 height 13
click at [353, 109] on span "Open Filter Menu" at bounding box center [352, 107] width 4 height 4
click at [360, 119] on div "Contains" at bounding box center [368, 118] width 34 height 4
click at [356, 130] on input "Filter Value" at bounding box center [370, 127] width 44 height 7
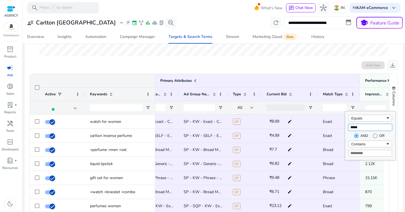
type input "*****"
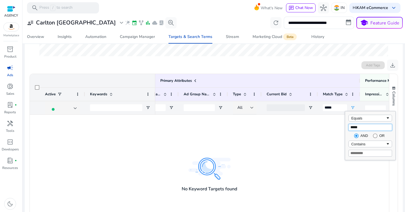
click at [364, 125] on input "*****" at bounding box center [370, 127] width 44 height 7
click at [372, 119] on div "Equals" at bounding box center [368, 118] width 34 height 4
click at [371, 120] on div "Contains" at bounding box center [368, 118] width 34 height 4
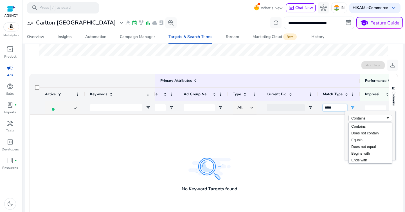
click at [336, 107] on input "*****" at bounding box center [335, 107] width 24 height 7
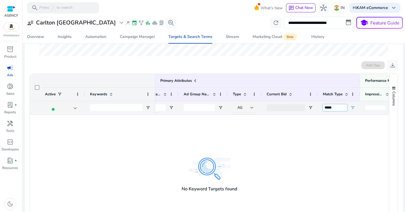
click at [336, 107] on input "*****" at bounding box center [335, 107] width 24 height 7
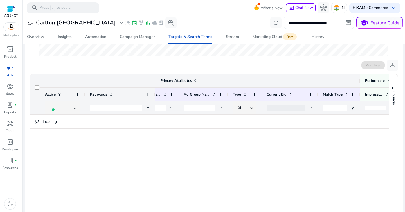
click at [311, 82] on div "Primary Attributes" at bounding box center [195, 81] width 320 height 8
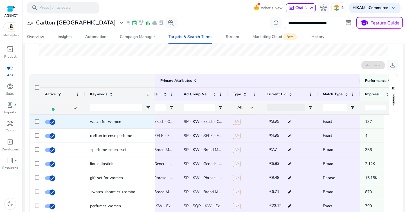
click at [329, 120] on span "Exact" at bounding box center [327, 121] width 9 height 5
copy span "Exact"
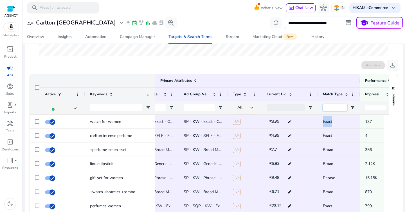
click at [333, 107] on input "Match Type Filter Input" at bounding box center [335, 107] width 24 height 7
paste input "*****"
type input "*****"
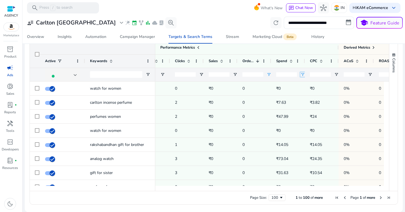
click at [303, 74] on span "Open Filter Menu" at bounding box center [302, 74] width 4 height 4
click at [309, 87] on div "Equals" at bounding box center [323, 85] width 34 height 4
click at [315, 97] on input "Filter Value" at bounding box center [325, 94] width 44 height 7
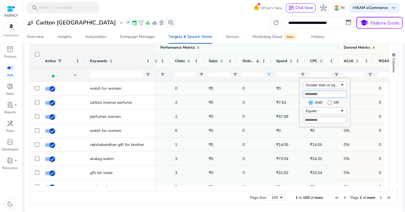
type input "***"
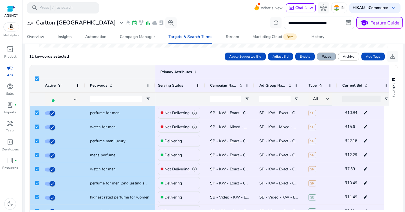
click at [324, 60] on span at bounding box center [326, 56] width 18 height 13
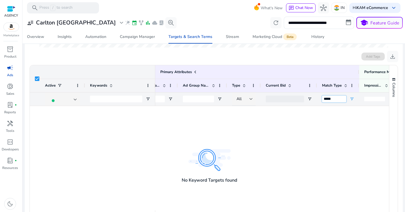
click at [324, 101] on input "*****" at bounding box center [334, 99] width 24 height 7
click at [283, 60] on div "Add Tags download" at bounding box center [213, 56] width 369 height 11
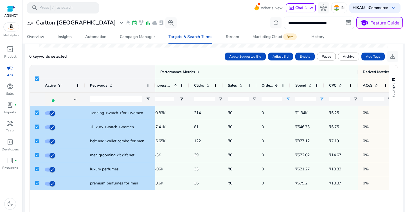
click at [307, 98] on input "***" at bounding box center [305, 99] width 21 height 4
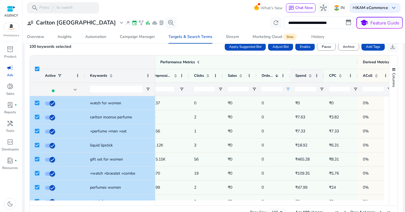
click at [310, 73] on span at bounding box center [310, 75] width 4 height 4
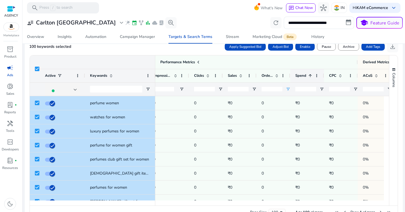
click at [310, 73] on span at bounding box center [310, 75] width 4 height 4
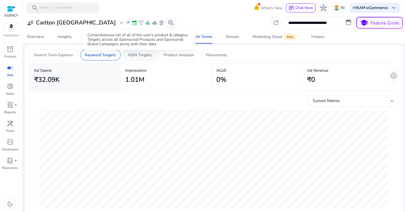
click at [139, 57] on p "ASIN Targets" at bounding box center [140, 55] width 24 height 6
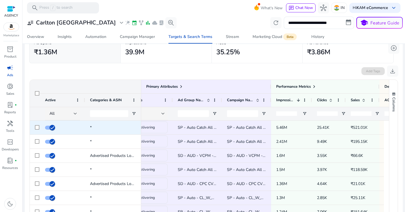
click at [241, 128] on span "SP - Auto Catch All - All Products - Carlton [GEOGRAPHIC_DATA] - KAM - [DATE] 0…" at bounding box center [312, 127] width 171 height 5
copy span "SP - Auto Catch All - All Products - Carlton [GEOGRAPHIC_DATA] - KAM - [DATE] 0…"
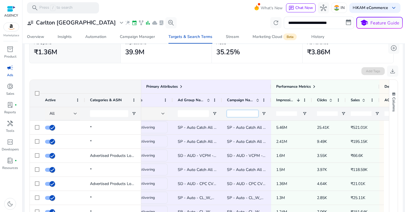
click at [236, 116] on input "Campaign Name Filter Input" at bounding box center [242, 113] width 31 height 7
paste input "**********"
type input "**********"
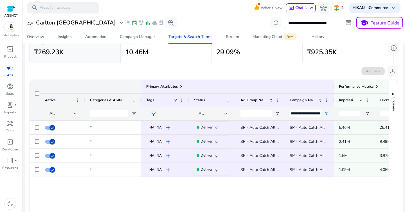
click at [328, 28] on input "**********" at bounding box center [319, 23] width 70 height 12
select select "*"
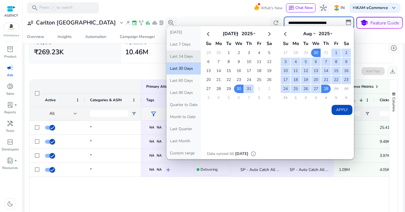
click at [188, 57] on button "Last 14 Days" at bounding box center [183, 56] width 34 height 12
type input "**********"
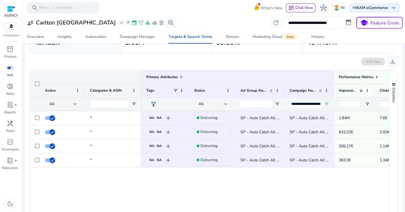
scroll to position [44, 0]
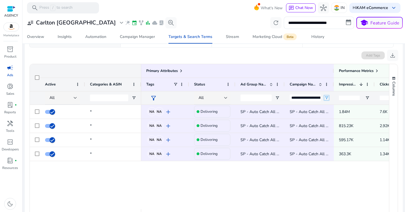
click at [328, 98] on span "Open Filter Menu" at bounding box center [326, 98] width 4 height 4
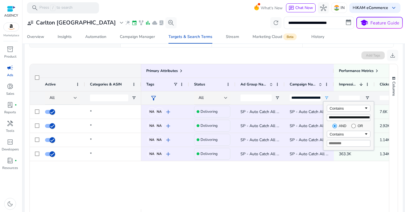
scroll to position [0, 103]
click at [336, 108] on div "Contains" at bounding box center [346, 108] width 34 height 4
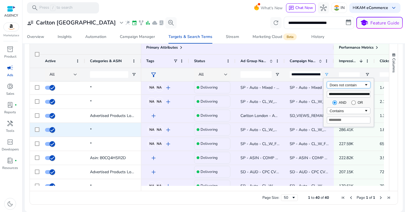
scroll to position [0, 0]
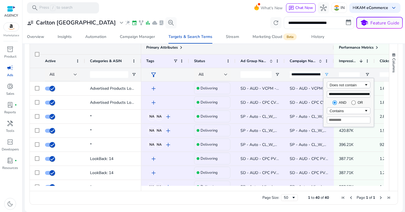
click at [315, 46] on div "Primary Attributes" at bounding box center [237, 48] width 182 height 8
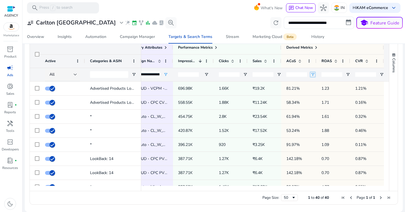
click at [311, 75] on span "Open Filter Menu" at bounding box center [312, 74] width 4 height 4
click at [319, 85] on div "Equals" at bounding box center [331, 85] width 34 height 4
click at [320, 98] on div "Greater than" at bounding box center [333, 89] width 50 height 23
click at [320, 95] on input "Filter Value" at bounding box center [333, 94] width 44 height 7
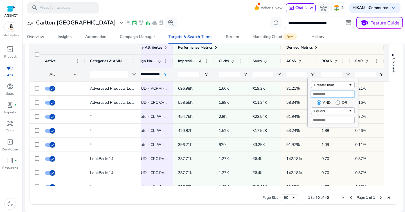
type input "**"
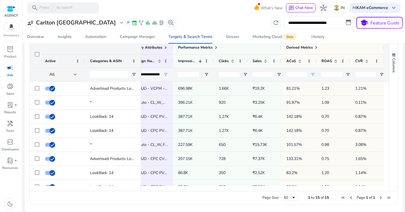
click at [36, 57] on div at bounding box center [35, 54] width 10 height 27
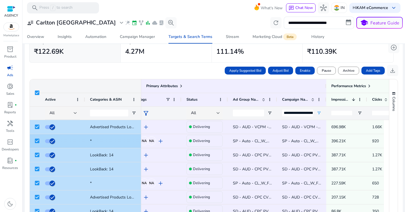
click at [257, 141] on span "SP - Auto - CL_W_Watch Gift Set_Gift_Watch (CLRGCGRN) + Bracelet - B0DFPQ61F5 -…" at bounding box center [322, 140] width 179 height 5
copy span "SP - Auto - CL_W_Watch Gift Set_Gift_Watch (CLRGCGRN) + Bracelet - B0DFPQ61F5 -…"
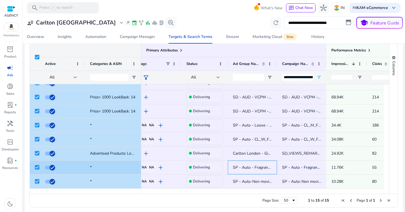
click at [254, 168] on span "SP - Auto - Fragrance - Women - Gift Set - Dazzle - B0C1CDY5K7 - KAM - 25/8/202…" at bounding box center [318, 167] width 170 height 5
copy span "SP - Auto - Fragrance - Women - Gift Set - Dazzle - B0C1CDY5K7 - KAM - 25/8/202…"
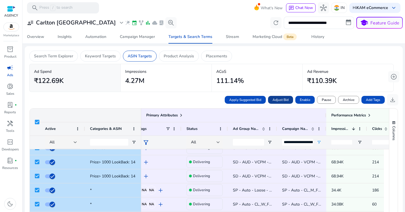
click at [285, 100] on span "Adjust Bid" at bounding box center [280, 99] width 16 height 5
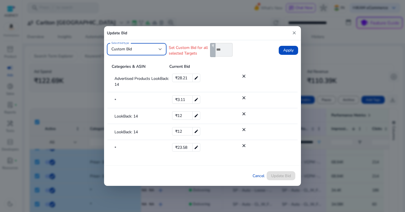
click at [152, 55] on div "Custom Bid" at bounding box center [136, 49] width 51 height 12
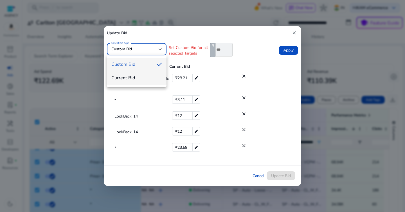
click at [150, 75] on span "Current Bid" at bounding box center [136, 78] width 51 height 6
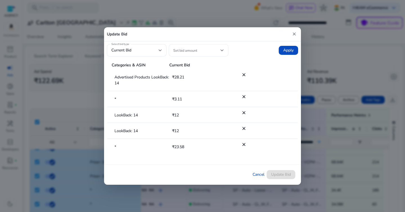
click at [209, 46] on div at bounding box center [198, 50] width 51 height 12
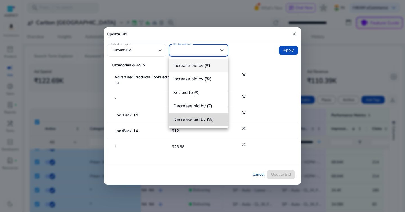
click at [206, 116] on span "Decrease bid by (%)" at bounding box center [198, 119] width 51 height 6
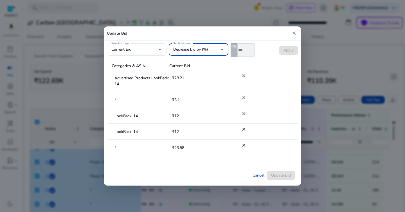
click at [246, 48] on input "*" at bounding box center [245, 49] width 17 height 13
type input "**"
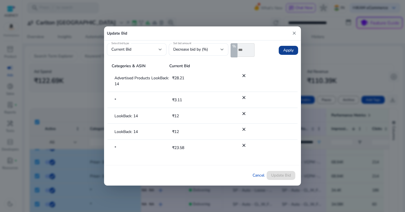
click at [288, 50] on span "Apply" at bounding box center [288, 51] width 10 height 6
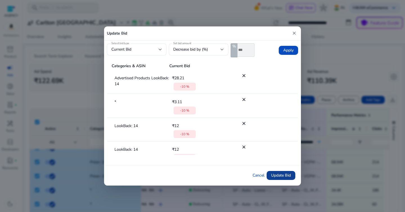
click at [293, 173] on span at bounding box center [281, 175] width 29 height 13
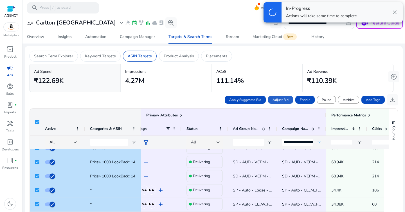
click at [398, 10] on div "In-Progress Actions will take some time to complete. close" at bounding box center [341, 12] width 121 height 20
click at [395, 12] on span "close" at bounding box center [394, 12] width 7 height 7
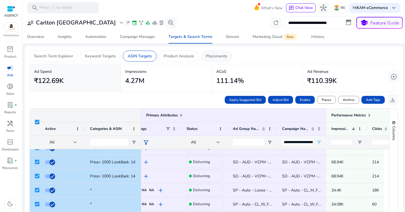
click at [216, 61] on div "Placements" at bounding box center [216, 56] width 31 height 11
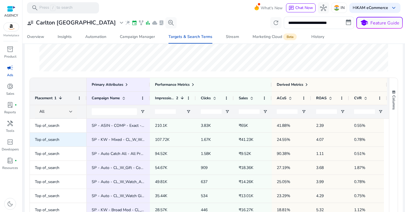
scroll to position [139, 0]
click at [69, 110] on div at bounding box center [70, 111] width 3 height 2
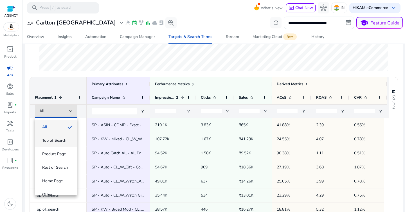
click at [59, 142] on span "Top of Search" at bounding box center [54, 141] width 24 height 6
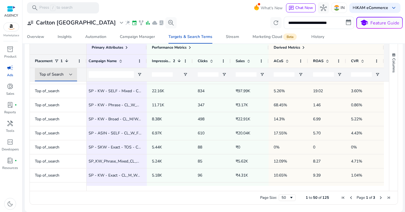
scroll to position [0, 0]
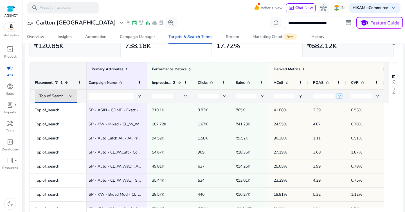
click at [338, 96] on span "Open Filter Menu" at bounding box center [339, 96] width 4 height 4
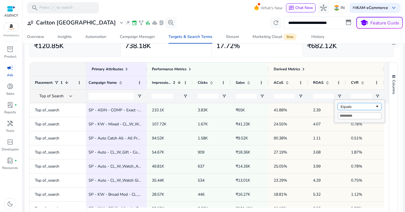
click at [344, 106] on div "Equals" at bounding box center [357, 107] width 34 height 4
click at [350, 118] on input "Filter Value" at bounding box center [360, 115] width 44 height 7
type input "*"
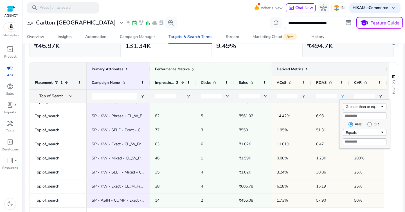
click at [368, 62] on div "Derived Metrics" at bounding box center [329, 68] width 115 height 13
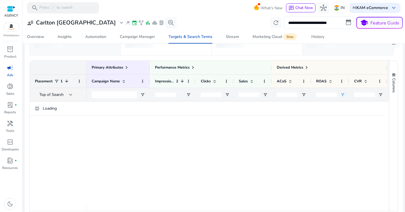
click at [364, 60] on ag-grid-angular "1 to 39 of 39. Page 1 of 1 Drag here to set row groups Drag here to set column …" at bounding box center [213, 143] width 377 height 170
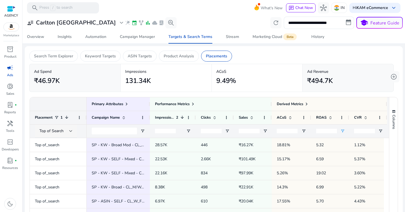
click at [67, 132] on div "Top of Search" at bounding box center [54, 131] width 30 height 6
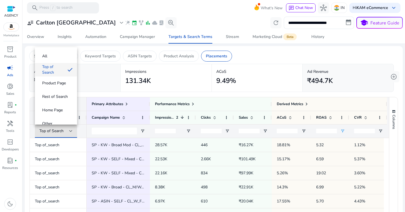
click span "Top of Search"
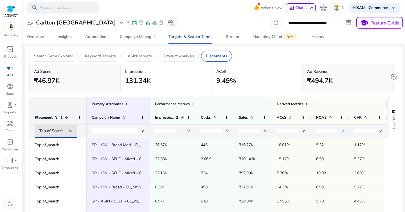
click div "Placement 1"
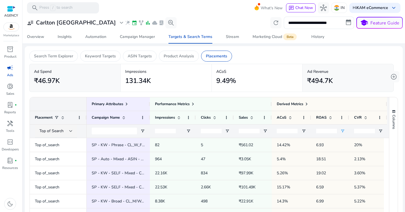
click div "Placement"
click span
click div "Top of Search"
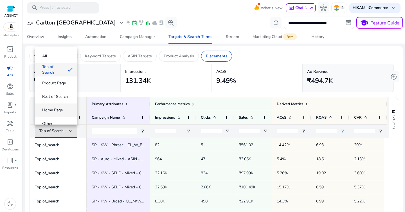
click mat-option "Home Page"
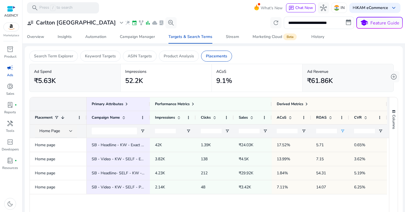
click input "*"
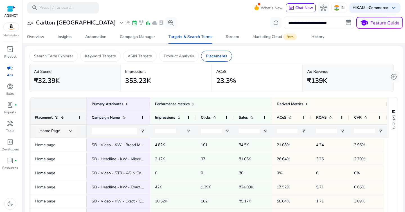
click div "Home Page"
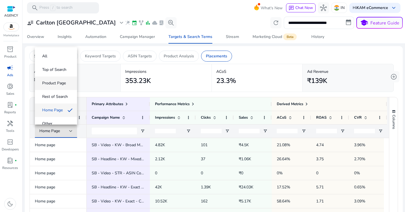
click span "Product Page"
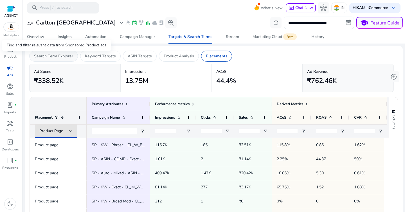
click p "Search Term Explorer"
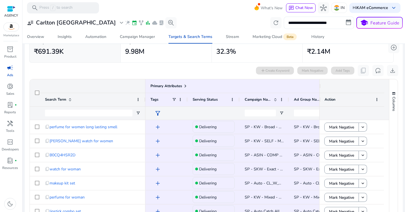
click input "**********"
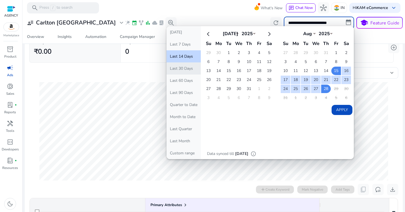
click button "Last 30 Days"
type input "**********"
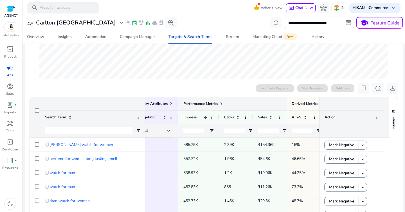
click span
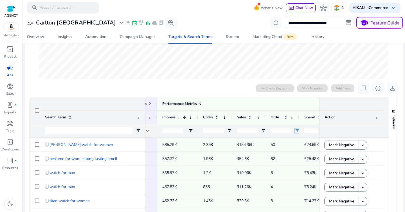
click span "Open Filter Menu"
click input "Filter Value"
type input "*"
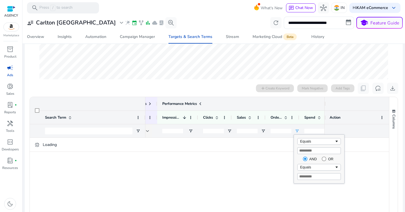
click div "Performance Metrics"
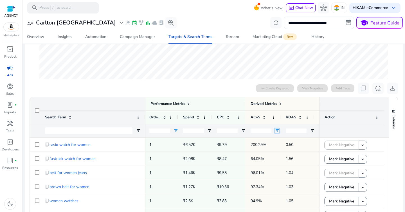
click span "Open Filter Menu"
click div "Equals"
click input "Filter Value"
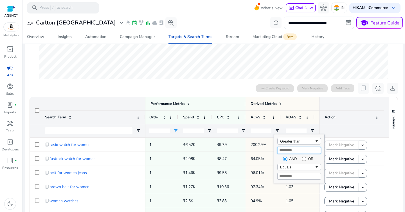
type input "**"
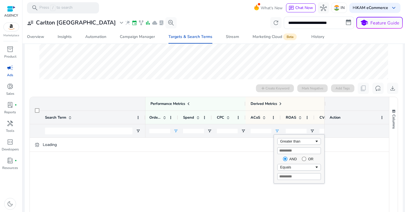
click div "0 search terms selected add Create Keyword Mark Negative Add Tags content_copy …"
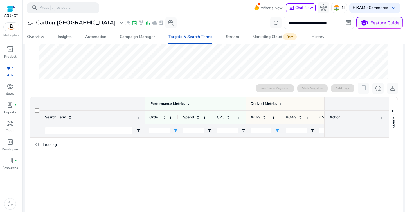
click div "0 search terms selected add Create Keyword Mark Negative Add Tags content_copy …"
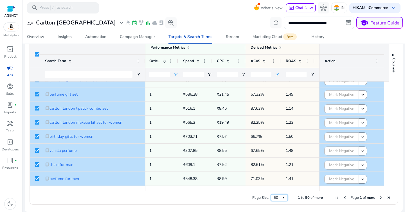
click span "Page Size"
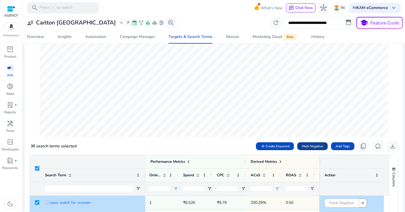
click span "Mark Negative"
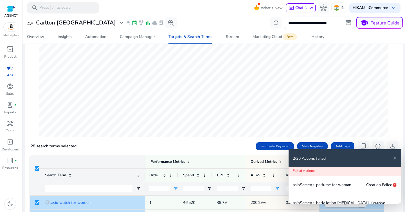
click mat-icon "close"
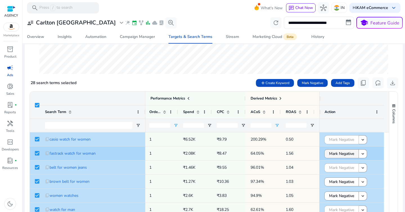
click span "Mark Negative"
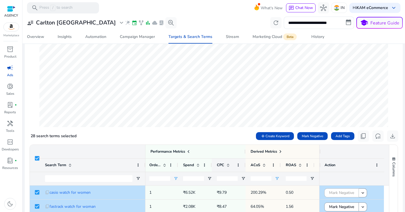
scroll to position [77, 0]
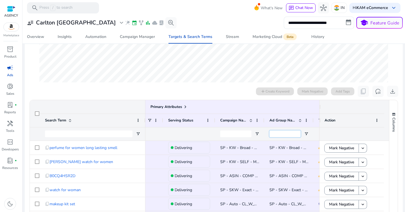
click at [277, 134] on input "Ad Group Name Filter Input" at bounding box center [284, 133] width 31 height 7
paste input "**********"
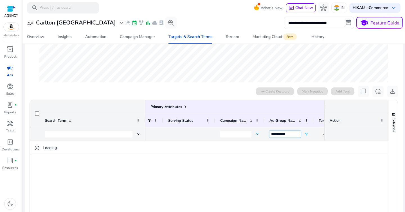
type input "**********"
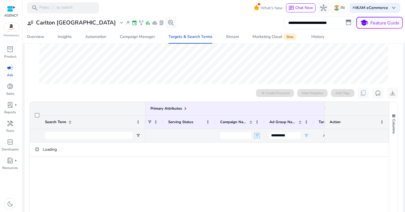
click at [255, 134] on span "Open Filter Menu" at bounding box center [257, 135] width 4 height 4
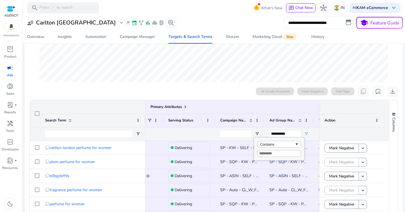
click at [272, 154] on input "Filter Value" at bounding box center [279, 153] width 44 height 7
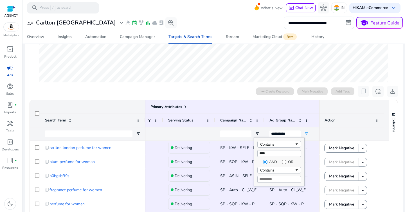
type input "****"
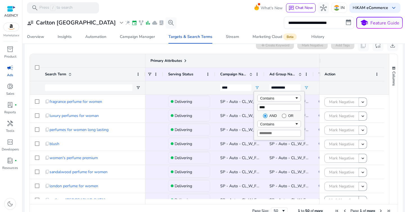
click at [200, 54] on div "Primary Attributes" at bounding box center [240, 60] width 238 height 13
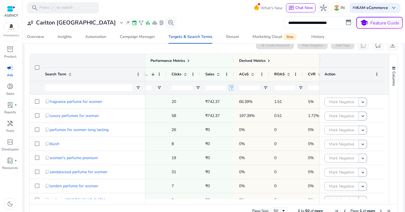
click at [230, 85] on span "Open Filter Menu" at bounding box center [231, 87] width 4 height 4
click at [248, 106] on input "Filter Value" at bounding box center [254, 107] width 44 height 7
type input "*"
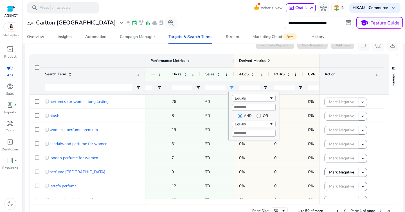
click at [193, 64] on div "Performance Metrics" at bounding box center [180, 61] width 98 height 8
click at [190, 61] on span at bounding box center [188, 60] width 4 height 4
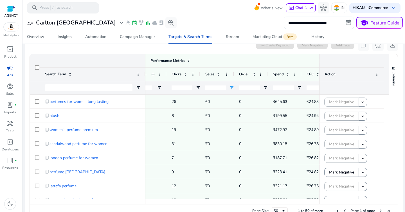
click at [296, 88] on div at bounding box center [285, 87] width 34 height 13
click at [299, 88] on span "Open Filter Menu" at bounding box center [299, 87] width 4 height 4
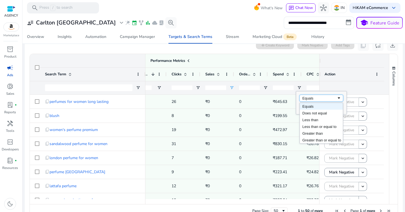
click at [304, 99] on div "Equals" at bounding box center [319, 98] width 34 height 4
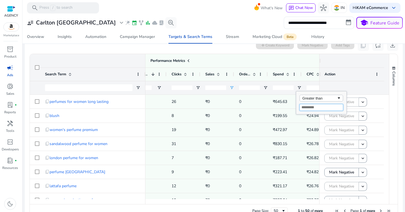
click at [316, 110] on input "Filter Value" at bounding box center [321, 107] width 44 height 7
type input "***"
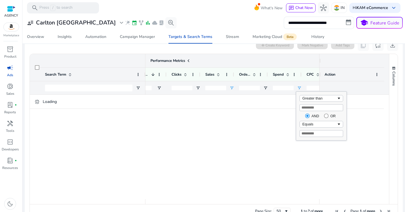
click at [255, 58] on div "Performance Metrics" at bounding box center [230, 61] width 199 height 8
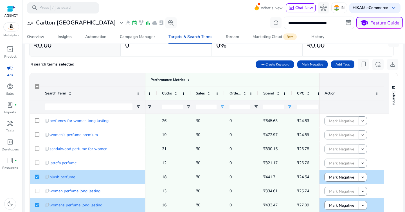
click at [308, 26] on input "**********" at bounding box center [319, 23] width 70 height 12
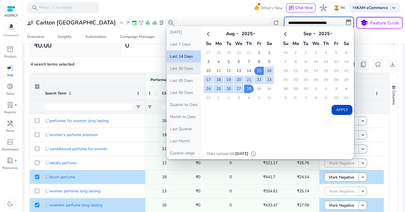
click at [193, 65] on button "Last 30 Days" at bounding box center [183, 68] width 34 height 12
type input "**********"
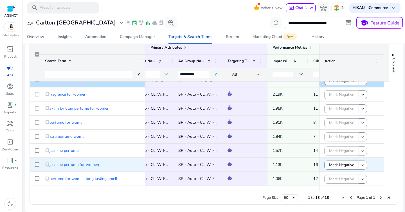
click at [37, 168] on div at bounding box center [37, 165] width 4 height 12
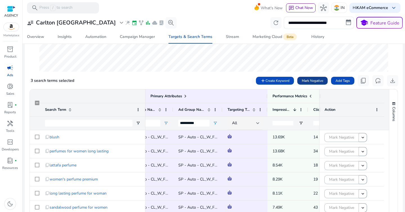
click at [318, 82] on span "Mark Negative" at bounding box center [312, 80] width 21 height 5
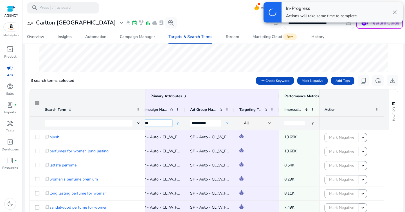
click at [159, 124] on input "****" at bounding box center [156, 123] width 31 height 7
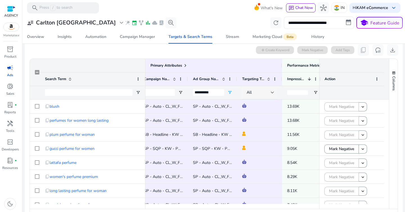
click at [274, 92] on div at bounding box center [272, 92] width 3 height 2
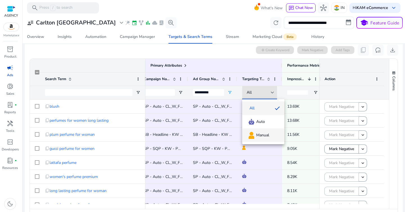
click at [268, 132] on span "Manual" at bounding box center [262, 135] width 13 height 6
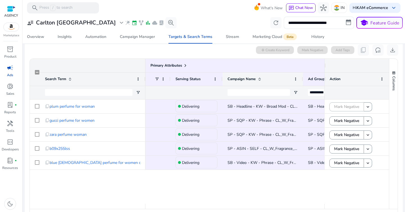
drag, startPoint x: 270, startPoint y: 79, endPoint x: 302, endPoint y: 89, distance: 32.7
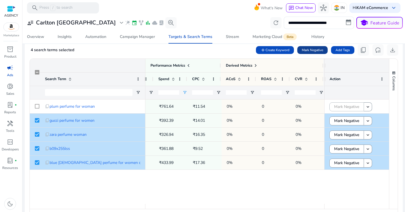
click at [302, 52] on span "Mark Negative" at bounding box center [312, 50] width 21 height 5
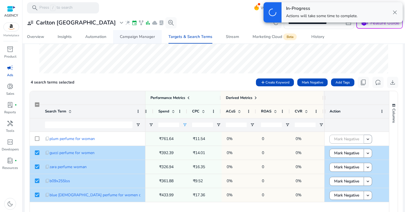
click at [134, 42] on span "Campaign Manager" at bounding box center [137, 36] width 35 height 13
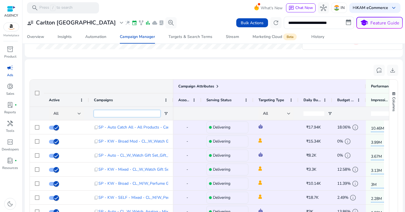
click at [152, 116] on input "Campaigns Filter Input" at bounding box center [127, 113] width 66 height 7
click at [166, 115] on span "Open Filter Menu" at bounding box center [166, 113] width 4 height 4
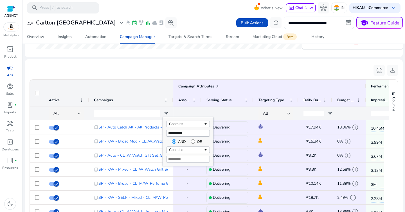
type input "**********"
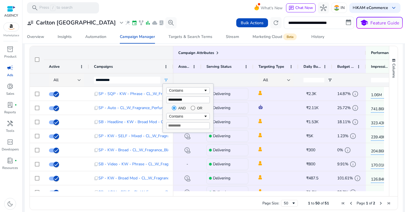
click at [80, 81] on div at bounding box center [79, 80] width 3 height 2
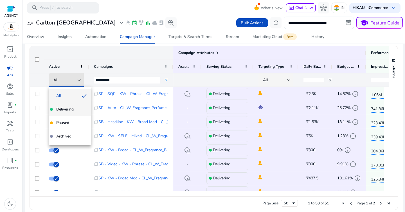
click at [74, 112] on span "Delivering" at bounding box center [69, 110] width 33 height 6
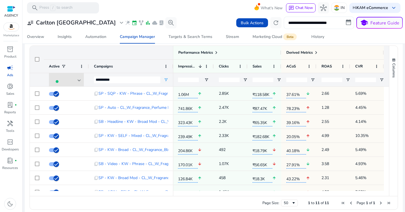
click at [328, 22] on input "**********" at bounding box center [319, 23] width 70 height 12
select select "*"
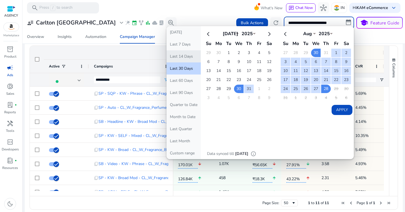
click at [186, 58] on button "Last 14 Days" at bounding box center [183, 56] width 34 height 12
type input "**********"
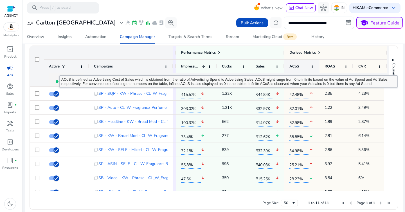
click at [306, 68] on div "ACoS" at bounding box center [298, 66] width 19 height 10
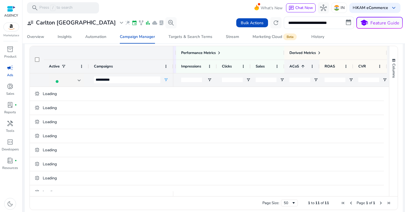
click at [306, 68] on div "ACoS 1" at bounding box center [298, 66] width 19 height 10
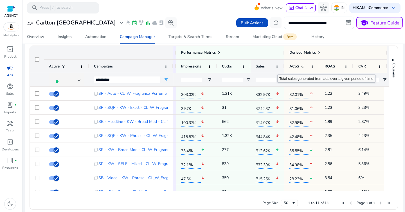
click at [269, 67] on div "Sales" at bounding box center [264, 66] width 17 height 10
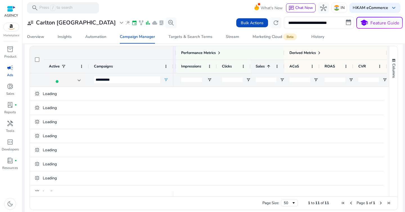
click at [269, 67] on span at bounding box center [268, 66] width 4 height 4
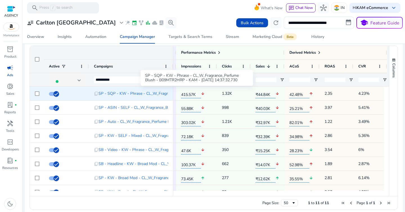
click at [152, 94] on span "SP - SQP - KW - Phrase - CL_W_Fragrance_Perfume Blush - B09MTR2HRP - KAM - 16/1…" at bounding box center [192, 94] width 188 height 12
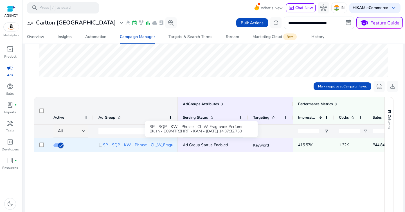
click at [129, 147] on span "SP - SQP - KW - Phrase - CL_W_Fragrance_Perfume Blush - B09MTR2HRP - KAM - 16/1…" at bounding box center [197, 145] width 188 height 12
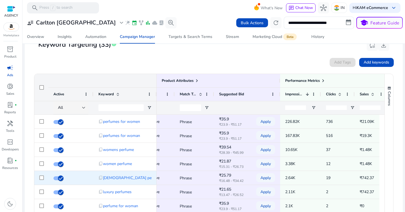
scroll to position [0, 76]
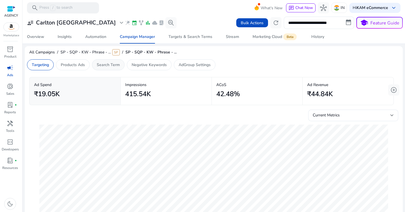
click at [111, 68] on div "Search Term" at bounding box center [108, 64] width 33 height 11
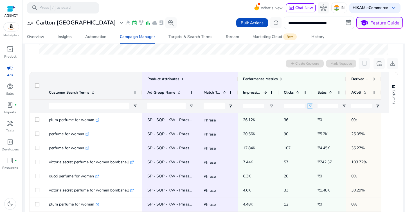
click at [310, 107] on span "Open Filter Menu" at bounding box center [310, 106] width 4 height 4
click at [319, 117] on div "Equals" at bounding box center [330, 116] width 34 height 4
click at [322, 125] on input "Filter Value" at bounding box center [332, 125] width 44 height 7
type input "**"
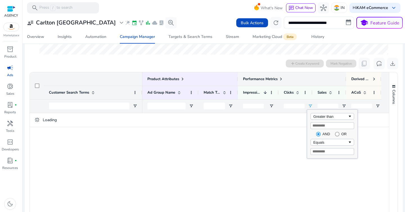
click at [304, 75] on div "Performance Metrics" at bounding box center [292, 79] width 98 height 8
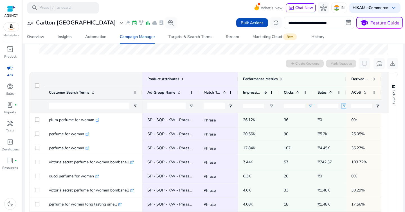
click at [342, 107] on span "Open Filter Menu" at bounding box center [344, 106] width 4 height 4
type input "*"
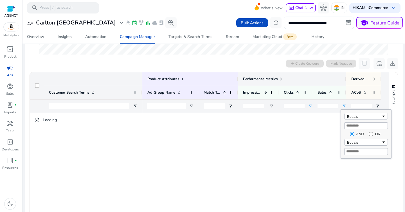
click at [308, 80] on div "Performance Metrics" at bounding box center [292, 79] width 98 height 8
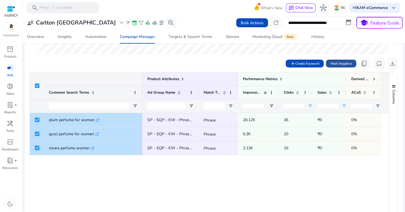
click at [334, 65] on span "Mark Negative" at bounding box center [340, 63] width 21 height 5
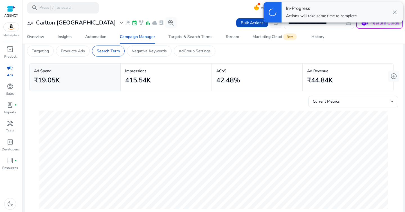
scroll to position [0, 0]
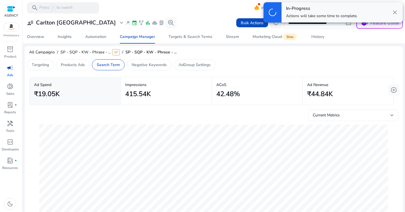
click at [328, 117] on span "Current Metrics" at bounding box center [326, 114] width 27 height 5
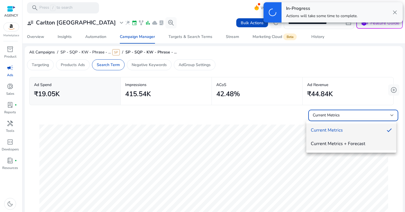
click at [334, 140] on mat-option "Current Metrics + Forecast" at bounding box center [351, 143] width 90 height 13
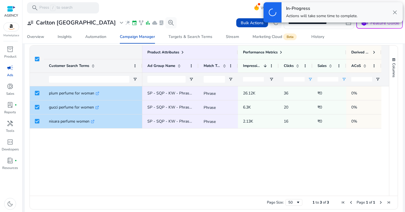
scroll to position [200, 0]
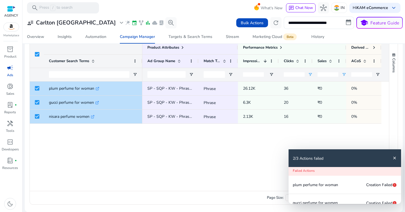
click at [391, 156] on div "2/3 Actions failed close" at bounding box center [344, 158] width 112 height 18
click at [290, 74] on input "**" at bounding box center [294, 74] width 21 height 4
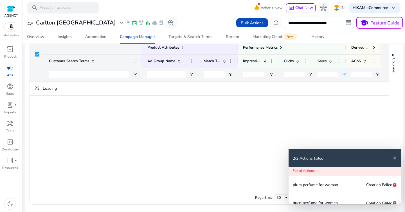
click at [333, 74] on input "*" at bounding box center [327, 74] width 21 height 4
type input "*"
click at [333, 74] on input "*" at bounding box center [327, 74] width 21 height 4
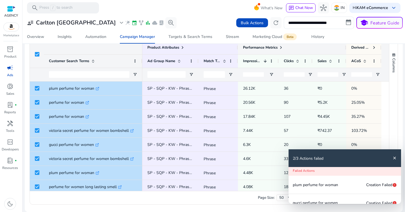
click at [275, 51] on div "Performance Metrics" at bounding box center [292, 47] width 108 height 13
click at [280, 50] on div "Performance Metrics" at bounding box center [263, 48] width 40 height 8
click at [281, 47] on span at bounding box center [281, 47] width 4 height 4
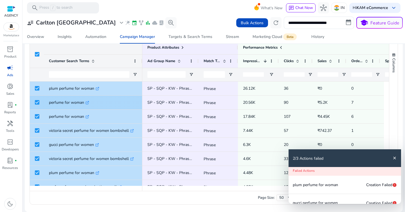
scroll to position [198, 0]
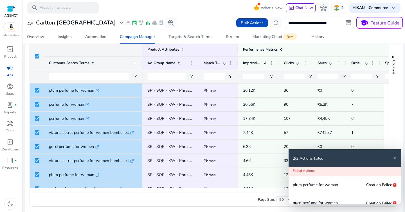
click at [318, 22] on input "**********" at bounding box center [319, 23] width 70 height 12
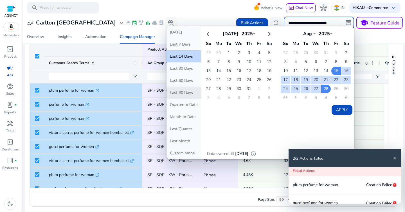
click at [186, 90] on button "Last 90 Days" at bounding box center [183, 93] width 34 height 12
type input "**********"
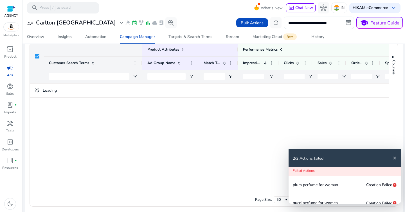
click at [367, 78] on input "number" at bounding box center [361, 76] width 21 height 4
type input "*"
click at [276, 50] on span "Performance Metrics" at bounding box center [260, 49] width 35 height 5
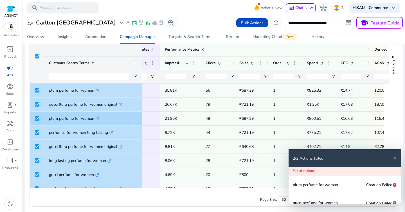
scroll to position [0, 0]
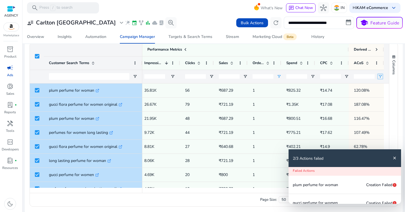
click at [378, 78] on span "Open Filter Menu" at bounding box center [380, 76] width 4 height 4
click at [374, 86] on div "Equals" at bounding box center [368, 87] width 34 height 4
click at [365, 98] on input "Filter Value" at bounding box center [370, 96] width 44 height 7
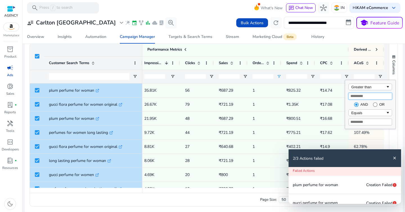
type input "**"
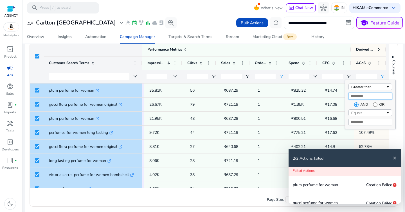
scroll to position [0, 96]
click at [396, 158] on mat-icon "close" at bounding box center [394, 158] width 4 height 4
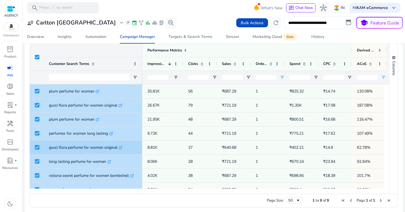
scroll to position [0, 101]
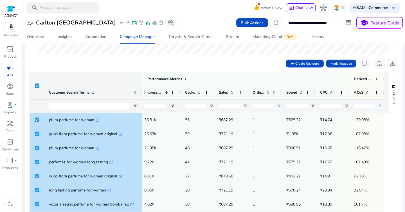
click at [245, 68] on div "add Create Keyword Mark Negative content_copy reset_settings download" at bounding box center [213, 63] width 369 height 11
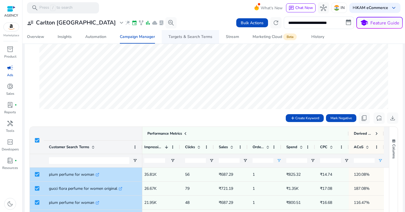
click at [184, 37] on div "Targets & Search Terms" at bounding box center [190, 37] width 44 height 4
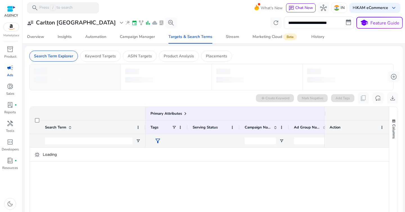
click at [55, 59] on div "Search Term Explorer" at bounding box center [53, 56] width 49 height 11
click at [260, 141] on input "Campaign Name Filter Input" at bounding box center [260, 140] width 31 height 7
paste input "**********"
type input "**********"
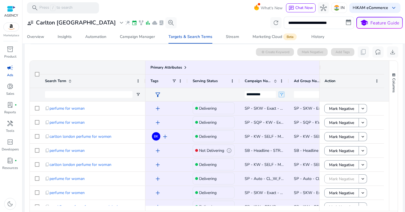
click at [283, 94] on span "Open Filter Menu" at bounding box center [281, 94] width 4 height 4
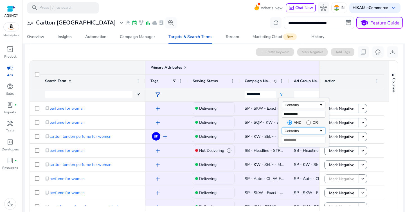
click at [304, 132] on div "Contains" at bounding box center [301, 131] width 34 height 4
click at [299, 138] on input "Filter Value" at bounding box center [304, 140] width 44 height 7
type input "*"
type input "**********"
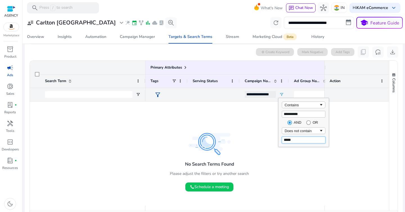
type input "*****"
type input "**********"
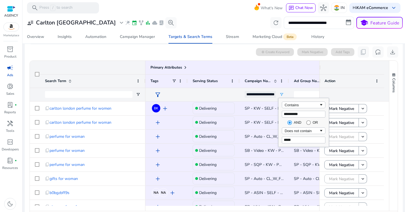
click at [233, 58] on ag-grid-angular "1 to 50 of more Drag here to set row groups Drag here to set column labels Prim…" at bounding box center [213, 143] width 377 height 170
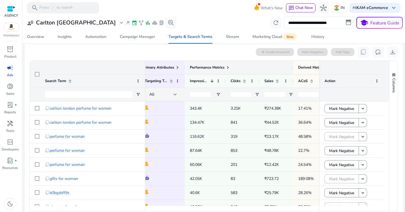
click at [226, 68] on span at bounding box center [227, 67] width 4 height 4
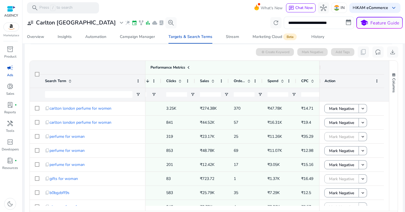
click at [296, 22] on input "**********" at bounding box center [319, 23] width 70 height 12
select select "*"
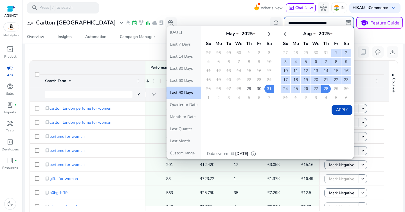
click at [184, 93] on button "Last 90 Days" at bounding box center [183, 93] width 34 height 12
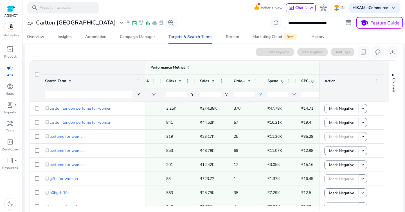
click at [259, 95] on span "Open Filter Menu" at bounding box center [260, 94] width 4 height 4
click at [272, 113] on input "Filter Value" at bounding box center [282, 114] width 44 height 7
type input "*"
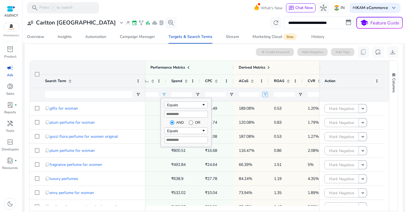
click at [266, 95] on span "Open Filter Menu" at bounding box center [265, 94] width 4 height 4
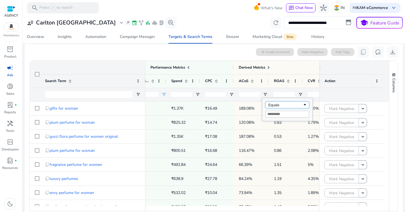
click at [271, 102] on div "Equals" at bounding box center [287, 104] width 44 height 7
click at [280, 117] on input "Filter Value" at bounding box center [287, 114] width 44 height 7
type input "**"
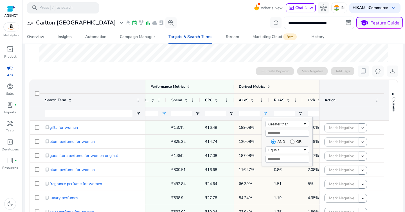
click at [223, 68] on div "0 search terms selected add Create Keyword Mark Negative Add Tags content_copy …" at bounding box center [213, 71] width 369 height 11
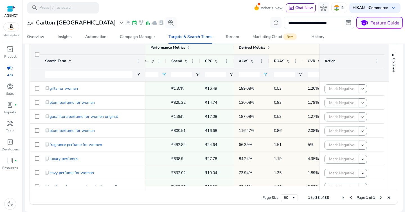
click at [256, 63] on div "ACoS" at bounding box center [248, 61] width 19 height 10
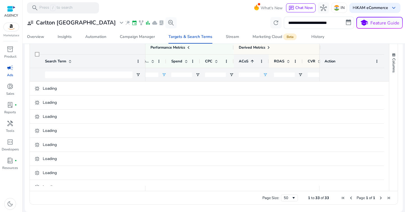
click at [256, 63] on div "ACoS 1" at bounding box center [248, 61] width 19 height 10
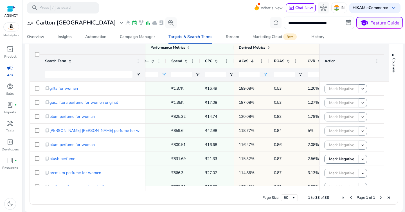
click at [375, 63] on div "Action" at bounding box center [351, 61] width 55 height 13
click at [375, 61] on span at bounding box center [376, 61] width 4 height 4
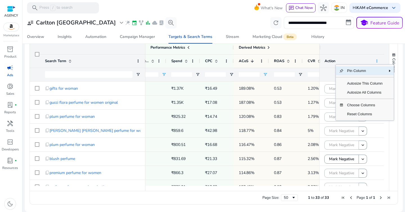
click at [375, 61] on span at bounding box center [376, 61] width 4 height 4
click at [342, 37] on div "Overview Insights Automation Campaign Manager Targets & Search Terms Stream Mar…" at bounding box center [213, 36] width 387 height 13
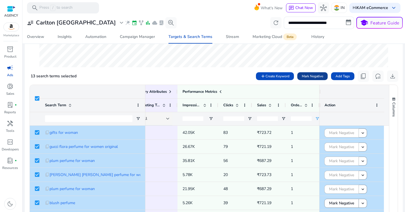
click at [314, 76] on span "Mark Negative" at bounding box center [312, 76] width 21 height 5
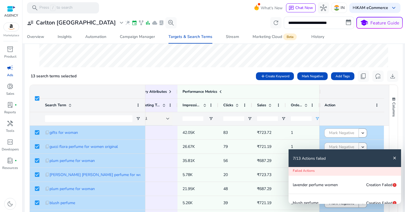
click at [396, 155] on div "7/13 Actions failed close" at bounding box center [344, 158] width 112 height 18
click at [394, 159] on mat-icon "close" at bounding box center [394, 158] width 4 height 4
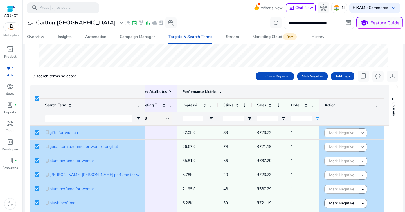
click at [270, 91] on div "Performance Metrics" at bounding box center [281, 92] width 199 height 8
click at [305, 117] on input "*" at bounding box center [301, 118] width 21 height 4
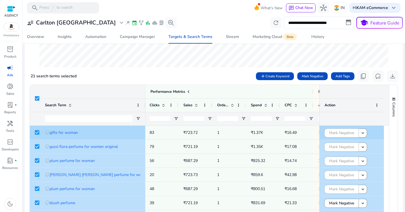
scroll to position [0, 305]
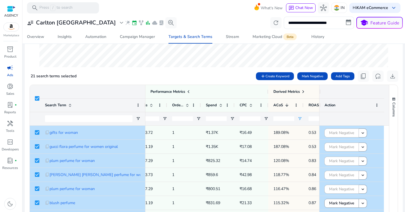
click at [280, 119] on input "**" at bounding box center [283, 118] width 21 height 4
click input "**"
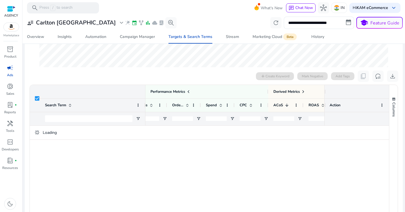
scroll to position [163, 0]
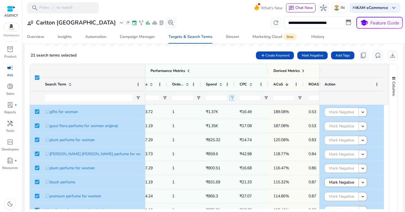
click span "Open Filter Menu"
click div "Equals"
click input "Filter Value"
type input "*"
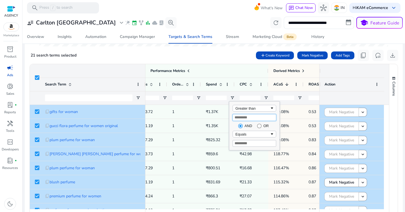
type input "*"
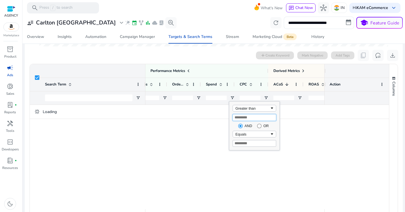
type input "***"
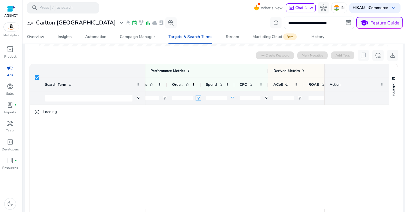
click span "Open Filter Menu"
click div "Filtering operator"
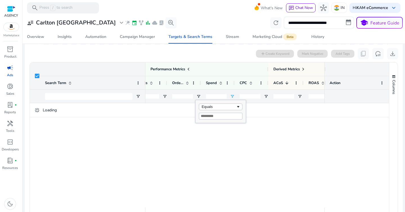
click input "Filter Value"
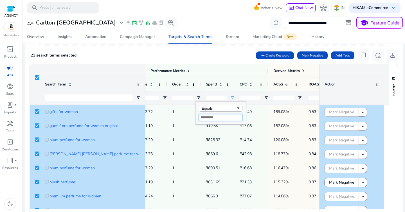
type input "*"
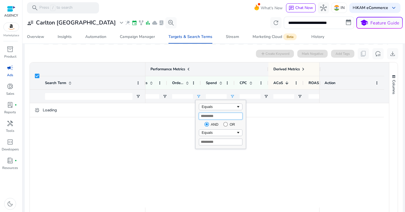
scroll to position [162, 0]
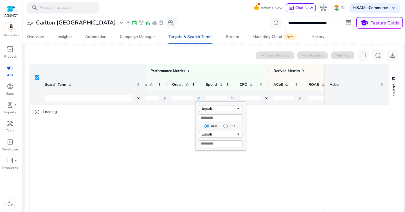
click div "0 search terms selected add Create Keyword Mark Negative Add Tags content_copy …"
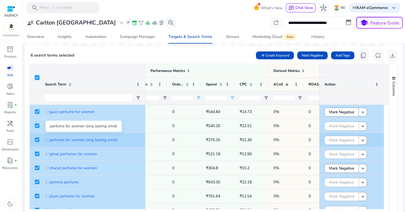
scroll to position [4, 0]
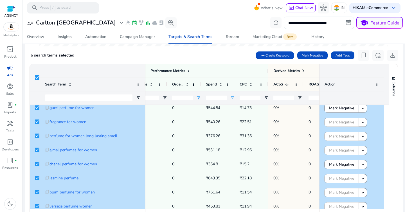
click span "Action"
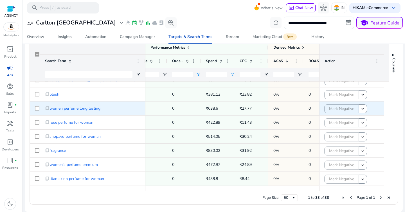
scroll to position [240, 0]
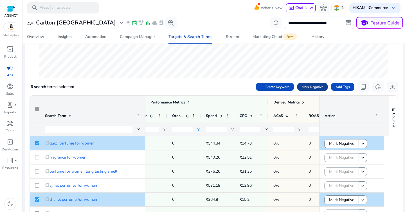
click at [303, 89] on span "Mark Negative" at bounding box center [312, 86] width 21 height 5
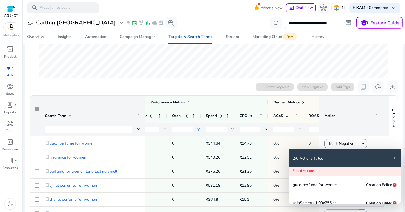
click at [393, 156] on mat-icon "close" at bounding box center [394, 158] width 4 height 4
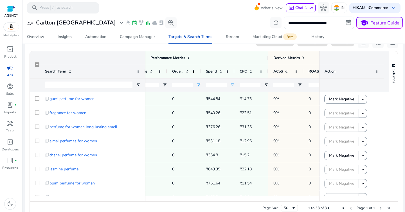
click at [212, 83] on input "***" at bounding box center [216, 85] width 21 height 4
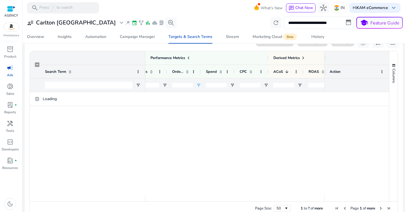
click at [184, 83] on input "*" at bounding box center [182, 85] width 21 height 4
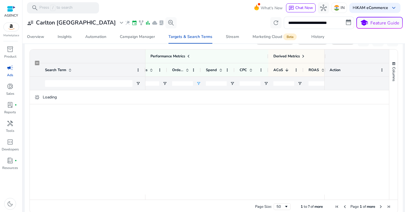
click at [184, 83] on input "*" at bounding box center [182, 83] width 21 height 4
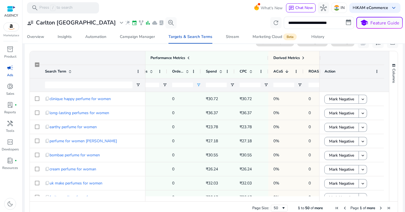
click at [184, 83] on input "*" at bounding box center [182, 85] width 21 height 4
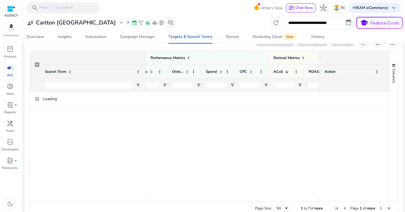
click at [184, 83] on input "number" at bounding box center [182, 85] width 21 height 4
click at [198, 85] on span "Open Filter Menu" at bounding box center [198, 85] width 4 height 4
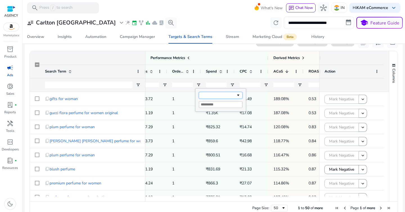
click at [208, 95] on div "Filtering operator" at bounding box center [221, 95] width 44 height 7
click at [220, 102] on input "Filter Value" at bounding box center [221, 104] width 44 height 7
type input "*"
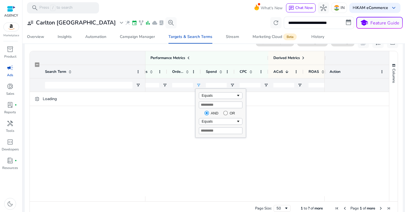
click at [215, 46] on div "0 search terms selected add Create Keyword Mark Negative Add Tags content_copy …" at bounding box center [213, 42] width 369 height 11
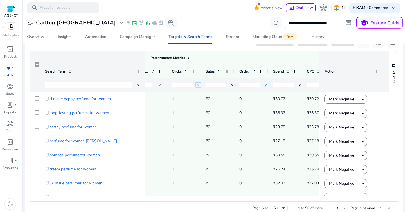
click at [198, 86] on span "Open Filter Menu" at bounding box center [198, 85] width 4 height 4
click at [203, 93] on div "Equals" at bounding box center [220, 95] width 44 height 7
click at [223, 109] on div "Greater than" at bounding box center [220, 100] width 50 height 23
click at [224, 106] on input "Filter Value" at bounding box center [220, 104] width 44 height 7
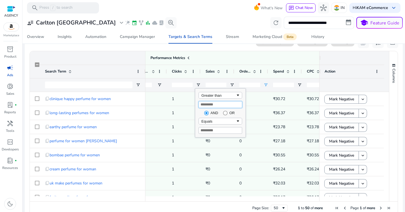
type input "**"
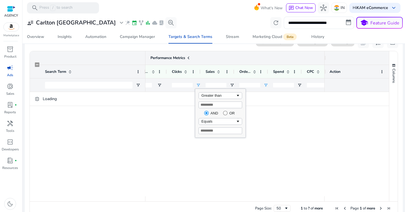
click at [215, 53] on div "Performance Metrics" at bounding box center [230, 57] width 209 height 13
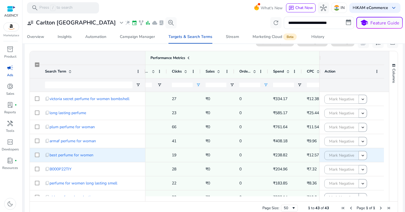
scroll to position [69, 0]
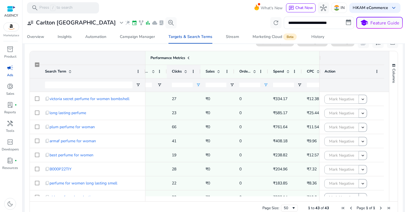
click at [187, 72] on span at bounding box center [185, 71] width 4 height 4
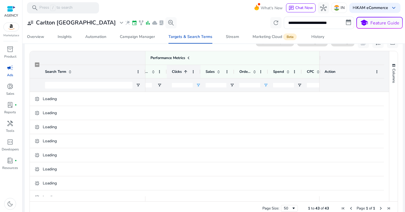
click at [187, 72] on span at bounding box center [185, 71] width 4 height 4
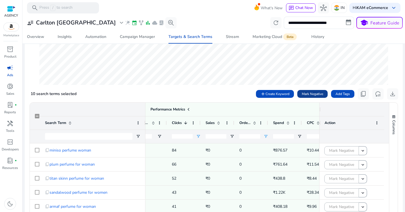
click at [303, 95] on span "Mark Negative" at bounding box center [312, 93] width 21 height 5
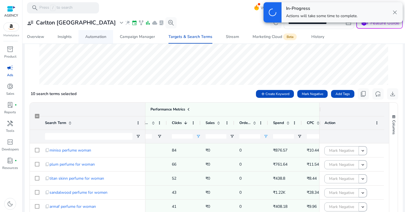
click at [104, 33] on span "Automation" at bounding box center [95, 36] width 21 height 13
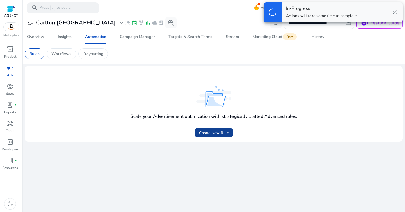
click at [207, 131] on span "Create New Rule" at bounding box center [214, 133] width 30 height 6
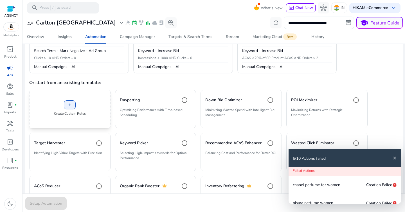
click at [86, 106] on div "add Create Custom Rules" at bounding box center [69, 109] width 81 height 39
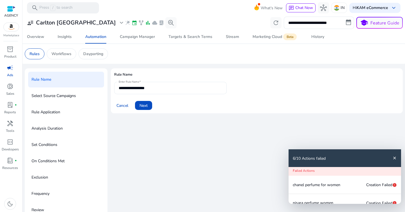
click at [138, 89] on input "**********" at bounding box center [170, 88] width 103 height 6
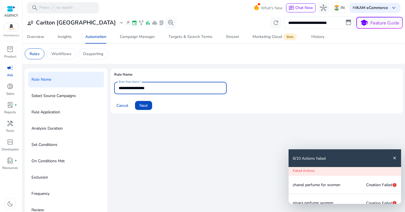
click at [138, 89] on input "**********" at bounding box center [170, 88] width 103 height 6
paste input "**********"
click at [192, 88] on input "**********" at bounding box center [170, 88] width 103 height 6
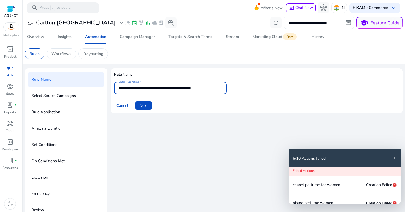
click at [192, 90] on input "**********" at bounding box center [170, 88] width 103 height 6
type input "**********"
click at [148, 105] on span at bounding box center [143, 105] width 17 height 13
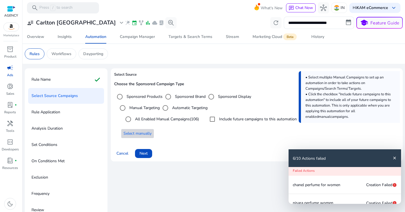
click at [140, 136] on span "Select manually" at bounding box center [137, 133] width 28 height 6
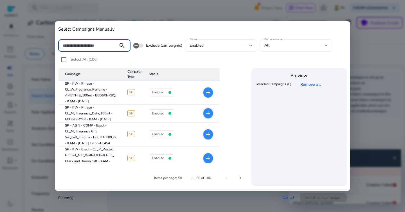
click at [367, 78] on div at bounding box center [202, 106] width 405 height 212
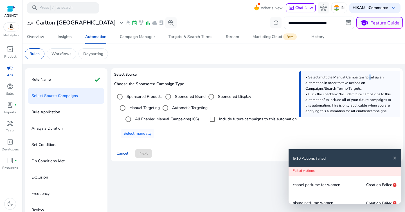
click at [367, 78] on div "• Select multiple Manual Campaigns to set up an automation in order to take act…" at bounding box center [349, 94] width 101 height 46
click at [123, 159] on span at bounding box center [122, 153] width 16 height 13
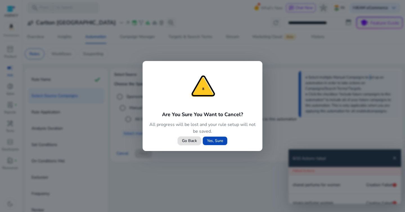
click at [214, 140] on span "Yes, Sure" at bounding box center [215, 141] width 16 height 6
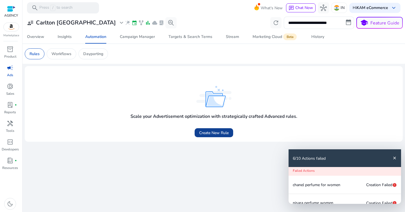
click at [215, 131] on span "Create New Rule" at bounding box center [214, 133] width 30 height 6
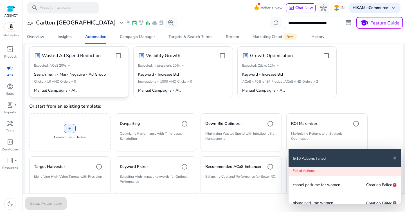
scroll to position [70, 0]
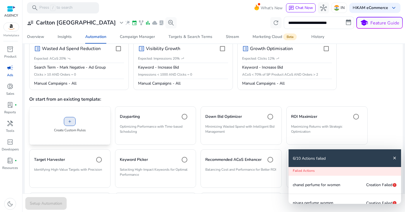
click at [75, 126] on span at bounding box center [69, 121] width 11 height 13
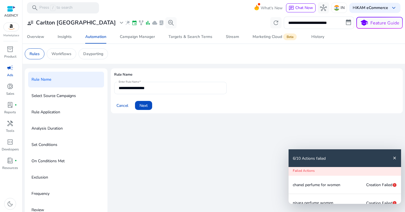
click at [150, 92] on div "**********" at bounding box center [170, 88] width 103 height 12
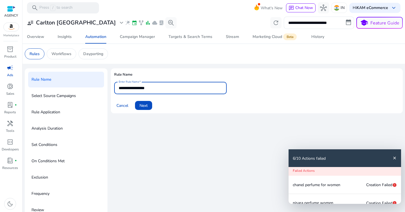
click at [150, 92] on div "**********" at bounding box center [170, 88] width 103 height 12
click at [157, 89] on input "**********" at bounding box center [170, 88] width 103 height 6
paste input "**********"
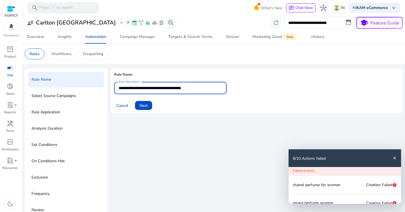
type input "**********"
click at [146, 107] on span "Next" at bounding box center [143, 106] width 8 height 6
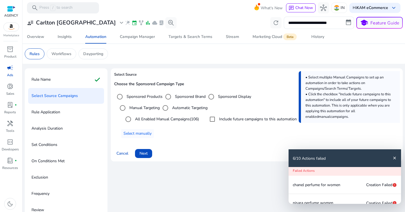
click at [182, 109] on label "Automatic Targeting" at bounding box center [189, 108] width 37 height 6
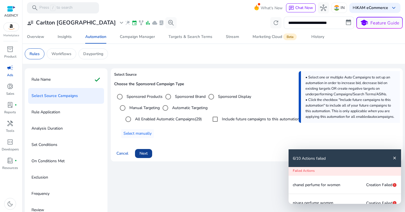
click at [144, 153] on span "Next" at bounding box center [143, 153] width 8 height 6
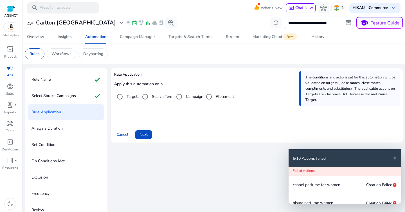
click at [163, 96] on label "Search Term" at bounding box center [162, 97] width 23 height 6
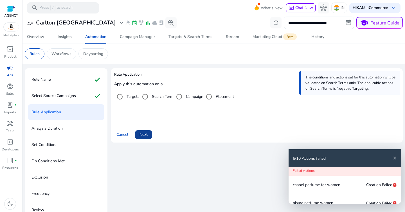
click at [147, 134] on span "Next" at bounding box center [143, 135] width 8 height 6
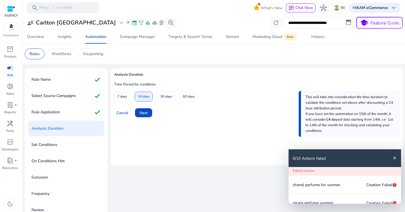
scroll to position [9, 0]
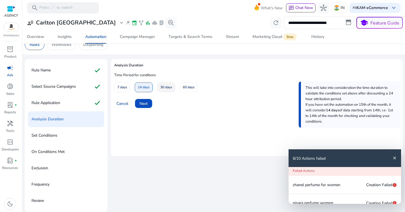
click at [169, 84] on span "30 days" at bounding box center [166, 87] width 12 height 10
click at [147, 102] on span "Next" at bounding box center [143, 104] width 8 height 6
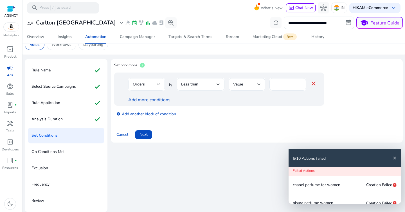
click at [199, 83] on div "Less than" at bounding box center [198, 84] width 35 height 6
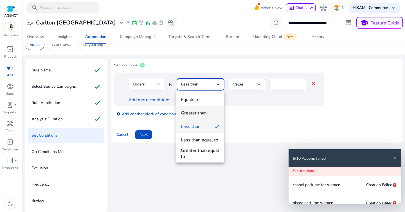
click at [198, 112] on div "Greater than" at bounding box center [194, 113] width 26 height 6
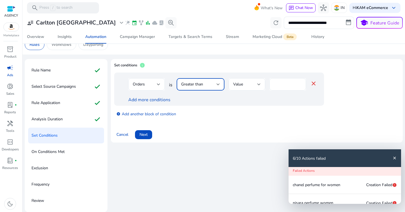
click at [283, 83] on input "*" at bounding box center [288, 84] width 28 height 6
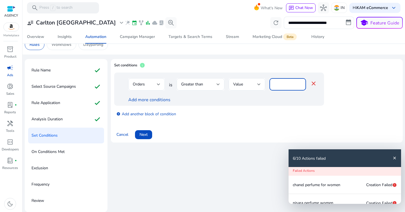
click at [283, 83] on input "*" at bounding box center [288, 84] width 28 height 6
type input "*"
click at [159, 102] on link "Add more conditions" at bounding box center [149, 100] width 42 height 6
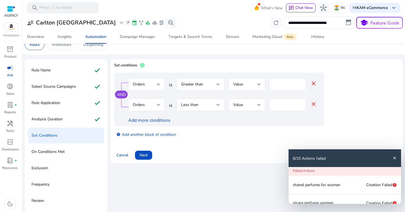
click at [151, 103] on div "Orders" at bounding box center [145, 105] width 24 height 6
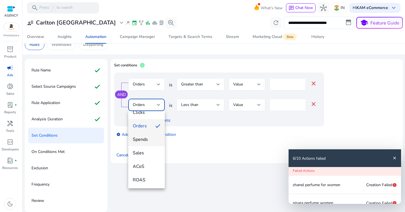
scroll to position [35, 0]
click at [150, 172] on mat-option "ROAS" at bounding box center [146, 178] width 37 height 13
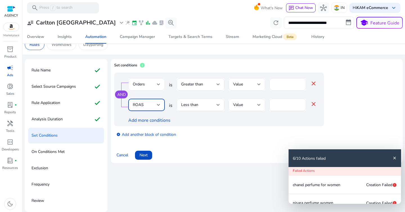
click at [153, 101] on div "ROAS" at bounding box center [147, 105] width 28 height 12
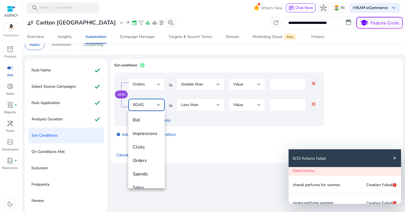
scroll to position [33, 0]
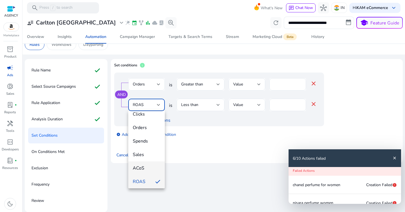
click at [145, 166] on span "ACoS" at bounding box center [147, 168] width 28 height 6
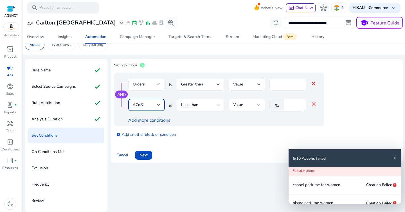
click at [292, 102] on input "*" at bounding box center [294, 105] width 15 height 6
type input "**"
click at [277, 139] on div "add_circle Add another block of condition" at bounding box center [230, 134] width 232 height 16
click at [144, 157] on span "Next" at bounding box center [143, 155] width 8 height 6
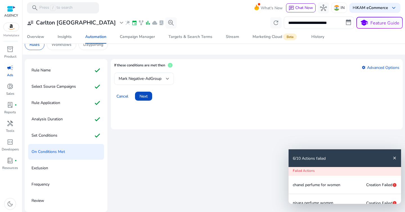
click at [160, 82] on div "Mark Negative-AdGroup" at bounding box center [144, 79] width 51 height 12
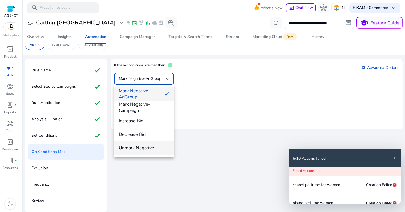
click at [147, 143] on mat-option "Unmark Negative" at bounding box center [144, 147] width 60 height 13
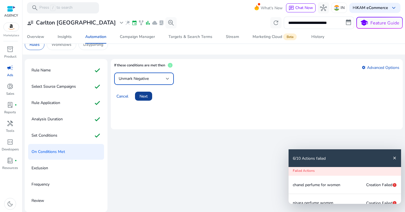
click at [146, 94] on span "Next" at bounding box center [143, 96] width 8 height 6
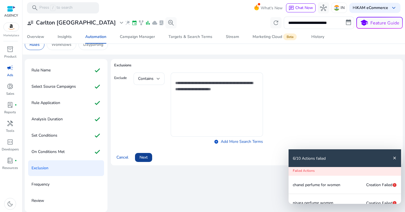
click at [142, 159] on span "Next" at bounding box center [143, 157] width 8 height 6
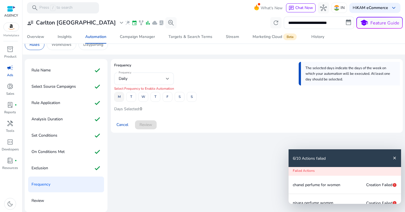
click at [121, 97] on span at bounding box center [118, 96] width 9 height 13
click at [130, 99] on span "T" at bounding box center [131, 97] width 2 height 10
click at [144, 99] on span "W" at bounding box center [143, 97] width 4 height 10
click at [159, 99] on span at bounding box center [155, 96] width 9 height 13
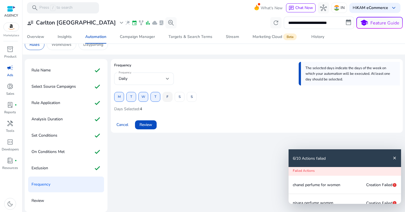
click at [168, 99] on span at bounding box center [167, 96] width 9 height 13
click at [193, 98] on span at bounding box center [191, 96] width 9 height 13
click at [179, 99] on span "S" at bounding box center [180, 97] width 2 height 10
click at [146, 126] on span "Review" at bounding box center [145, 125] width 13 height 6
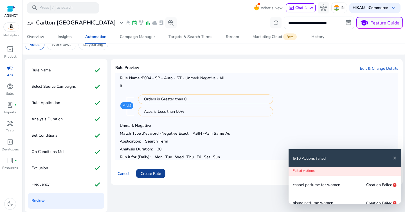
click at [152, 173] on span "Create Rule" at bounding box center [151, 174] width 20 height 6
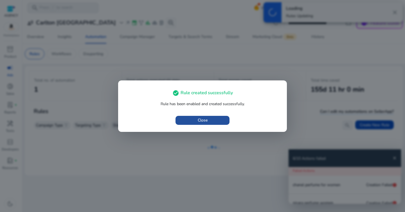
click at [197, 123] on span "button" at bounding box center [202, 120] width 54 height 13
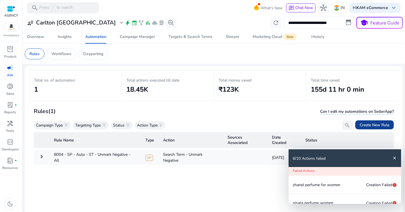
click at [369, 127] on span "Create New Rule" at bounding box center [375, 125] width 30 height 6
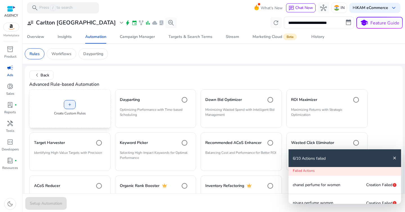
click at [78, 100] on div "add Create Custom Rules" at bounding box center [69, 108] width 81 height 39
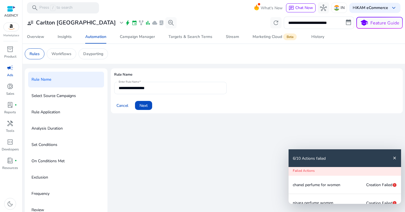
click at [141, 85] on input "**********" at bounding box center [170, 88] width 103 height 6
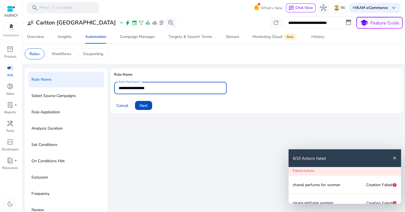
click at [141, 85] on input "**********" at bounding box center [170, 88] width 103 height 6
paste input "**********"
type input "**********"
click at [145, 103] on span "Next" at bounding box center [143, 106] width 8 height 6
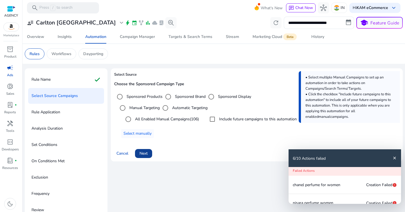
click at [142, 154] on span "Next" at bounding box center [143, 153] width 8 height 6
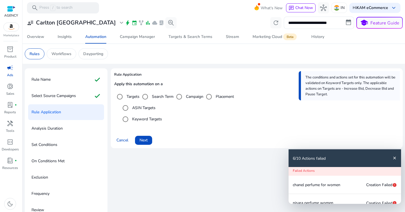
click at [152, 98] on label "Search Term" at bounding box center [162, 97] width 23 height 6
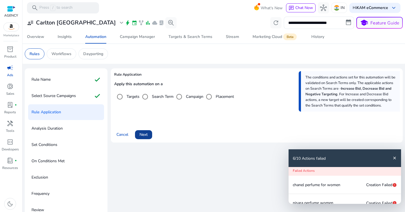
click at [148, 133] on span at bounding box center [143, 134] width 17 height 13
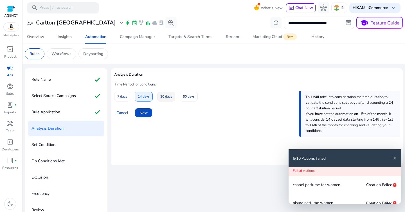
click at [167, 96] on span "30 days" at bounding box center [166, 97] width 12 height 10
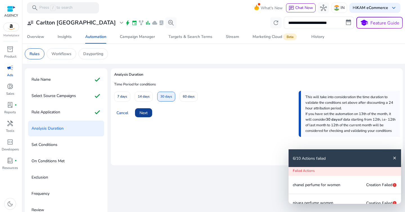
click at [145, 114] on span "Next" at bounding box center [143, 113] width 8 height 6
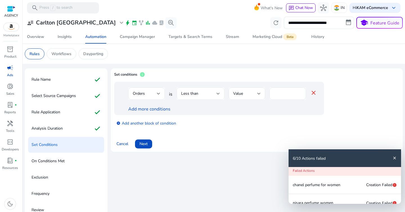
click at [198, 94] on div "Less than" at bounding box center [198, 94] width 35 height 6
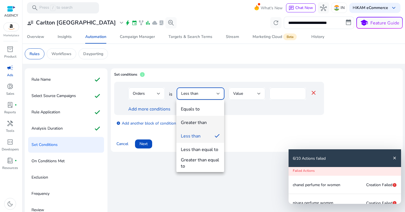
click at [202, 120] on div "Greater than" at bounding box center [194, 122] width 26 height 6
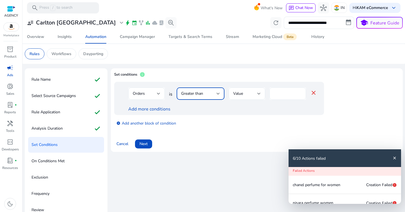
click at [276, 92] on input "*" at bounding box center [288, 94] width 28 height 6
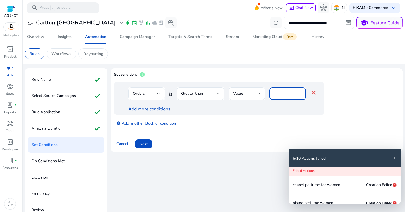
type input "*"
click at [248, 118] on div "add_circle Add another block of condition" at bounding box center [230, 123] width 232 height 16
click at [167, 107] on link "Add more conditions" at bounding box center [149, 109] width 42 height 6
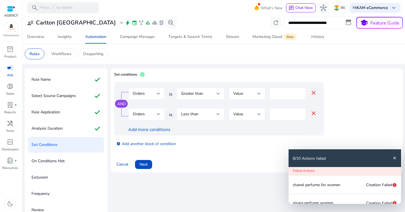
click at [153, 117] on div "Orders" at bounding box center [145, 114] width 24 height 6
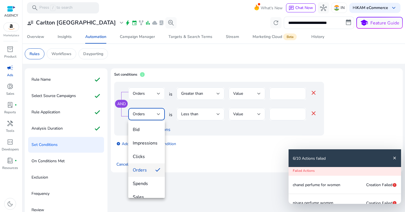
click at [279, 92] on div at bounding box center [202, 106] width 405 height 212
click at [279, 92] on input "*" at bounding box center [288, 94] width 28 height 6
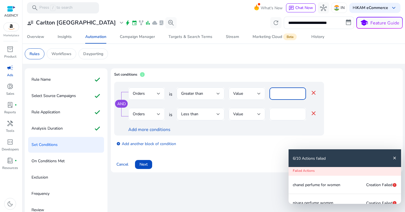
click at [279, 92] on input "*" at bounding box center [288, 94] width 28 height 6
type input "*"
click at [159, 118] on div "Orders" at bounding box center [147, 114] width 28 height 12
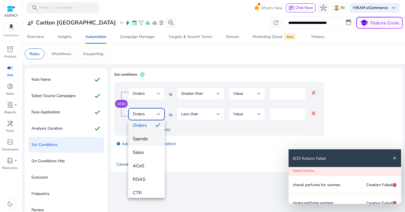
scroll to position [46, 0]
click at [147, 161] on span "ACoS" at bounding box center [147, 164] width 28 height 6
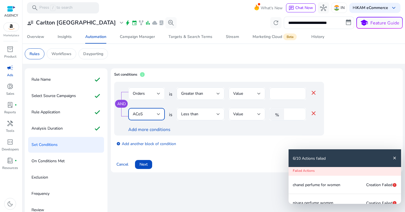
click at [294, 114] on input "*" at bounding box center [294, 114] width 15 height 6
type input "**"
click at [253, 152] on div "AND Orders is Greater than Value * close ACoS is Less than Value % ** close Add…" at bounding box center [256, 117] width 285 height 71
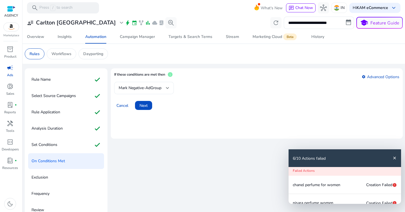
click at [146, 89] on span "Mark Negative-AdGroup" at bounding box center [140, 87] width 43 height 5
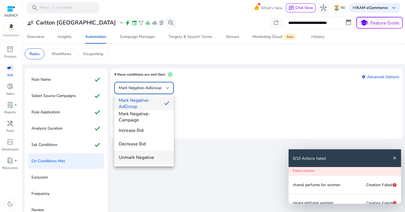
click at [146, 157] on span "Unmark Negative" at bounding box center [144, 157] width 51 height 6
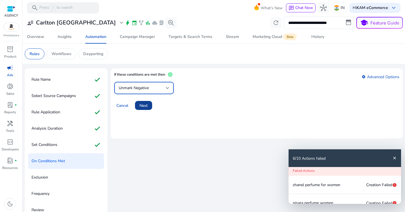
click at [146, 107] on span "Next" at bounding box center [143, 106] width 8 height 6
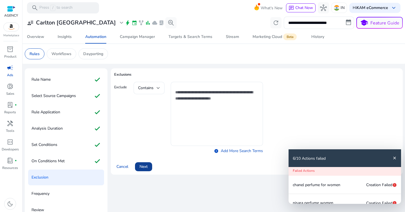
click at [146, 164] on span "Next" at bounding box center [143, 167] width 8 height 6
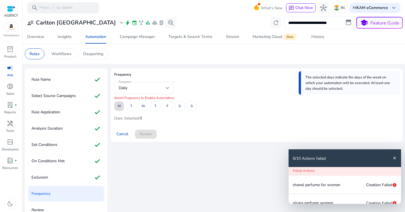
click at [119, 106] on span "M" at bounding box center [119, 106] width 3 height 10
click at [128, 106] on span at bounding box center [131, 106] width 9 height 13
click at [142, 106] on span "W" at bounding box center [143, 106] width 4 height 10
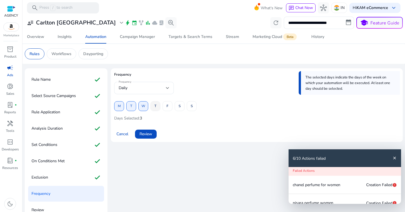
click at [157, 106] on span at bounding box center [155, 106] width 9 height 13
click at [167, 107] on span "F" at bounding box center [167, 106] width 2 height 10
click at [182, 107] on span at bounding box center [179, 106] width 9 height 13
click at [192, 106] on span "S" at bounding box center [192, 106] width 2 height 10
click at [150, 136] on span "Review" at bounding box center [145, 134] width 13 height 6
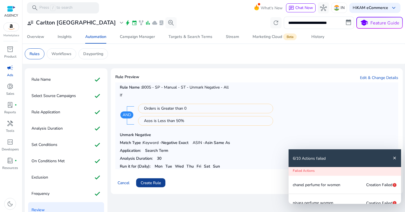
click at [151, 184] on span "Create Rule" at bounding box center [151, 183] width 20 height 6
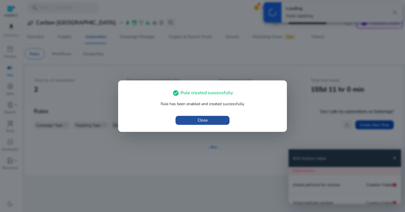
click at [214, 119] on span "button" at bounding box center [202, 120] width 54 height 13
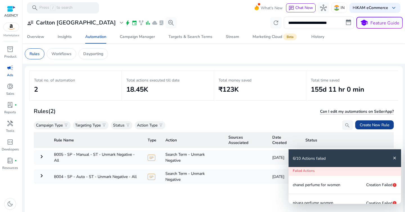
click at [356, 124] on span at bounding box center [374, 124] width 39 height 13
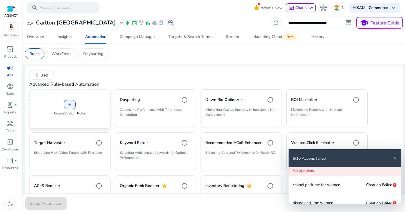
click at [75, 108] on div "add Create Custom Rules" at bounding box center [69, 108] width 81 height 39
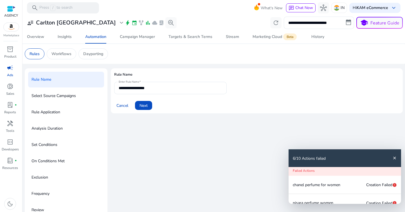
scroll to position [8, 0]
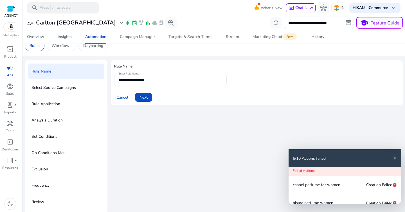
click at [148, 79] on input "**********" at bounding box center [170, 80] width 103 height 6
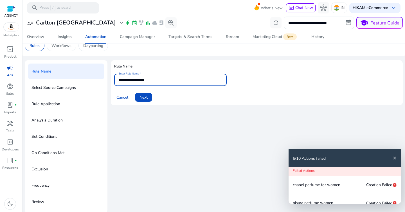
click at [148, 79] on input "**********" at bounding box center [170, 80] width 103 height 6
paste input "**********"
type input "**********"
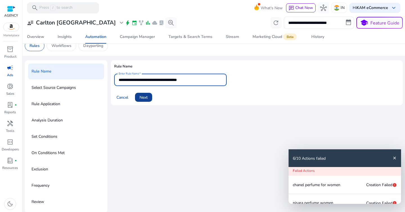
click at [144, 98] on span "Next" at bounding box center [143, 97] width 8 height 6
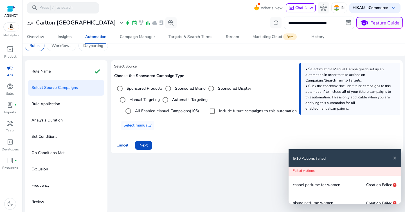
click at [188, 92] on div "Sponsored Brand" at bounding box center [183, 88] width 43 height 11
click at [191, 89] on label "Sponsored Brand" at bounding box center [190, 88] width 32 height 6
click at [148, 148] on span at bounding box center [143, 145] width 17 height 13
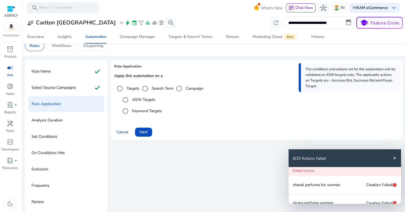
click at [153, 90] on label "Search Term" at bounding box center [162, 88] width 23 height 6
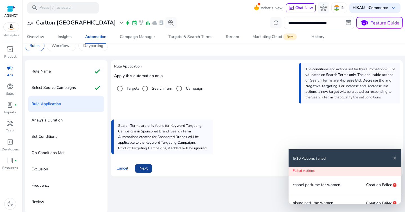
click at [145, 170] on span "Next" at bounding box center [143, 168] width 8 height 6
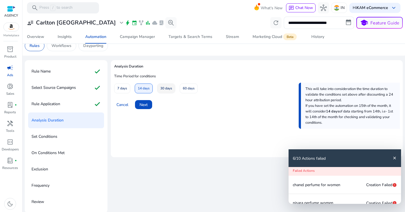
click at [167, 85] on span "30 days" at bounding box center [166, 88] width 12 height 10
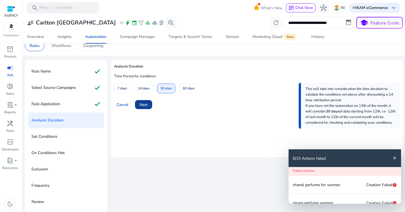
click at [143, 103] on span "Next" at bounding box center [143, 105] width 8 height 6
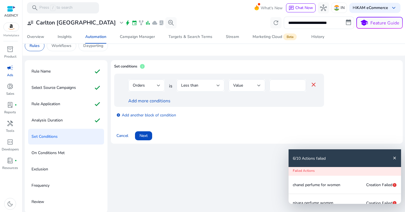
click at [206, 82] on div "Less than" at bounding box center [200, 85] width 39 height 7
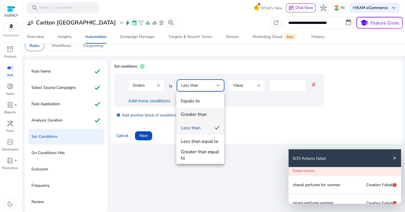
click at [204, 116] on div "Greater than" at bounding box center [194, 114] width 26 height 6
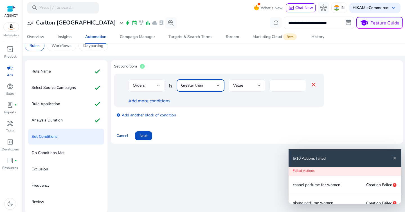
click at [284, 87] on input "*" at bounding box center [288, 85] width 28 height 6
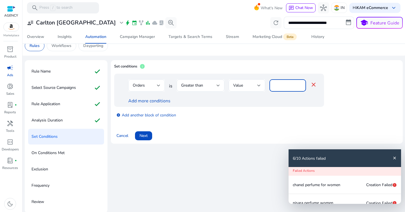
click at [284, 87] on input "*" at bounding box center [288, 85] width 28 height 6
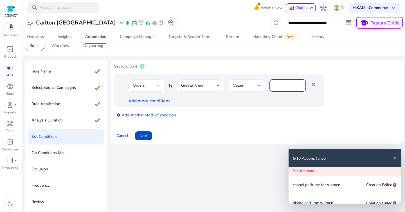
type input "*"
click at [161, 104] on link "Add more conditions" at bounding box center [149, 101] width 42 height 6
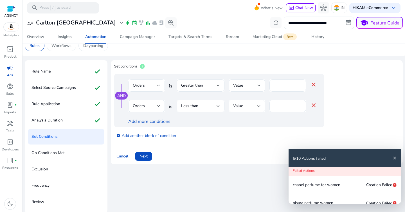
click at [155, 110] on div "Orders" at bounding box center [147, 106] width 28 height 12
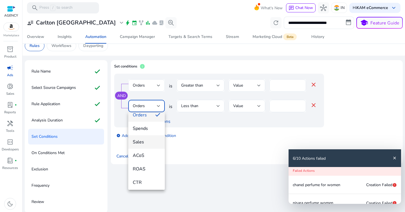
scroll to position [48, 0]
click at [146, 153] on span "ACoS" at bounding box center [147, 154] width 28 height 6
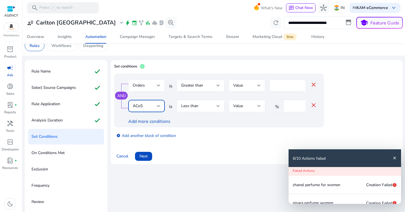
click at [286, 106] on div "%" at bounding box center [277, 105] width 17 height 11
click at [291, 106] on input "*" at bounding box center [294, 106] width 15 height 6
type input "**"
click at [286, 125] on div "AND Orders is Greater than Value * close ACoS is Less than Value % ** close Add…" at bounding box center [219, 101] width 210 height 54
click at [145, 157] on span "Next" at bounding box center [143, 156] width 8 height 6
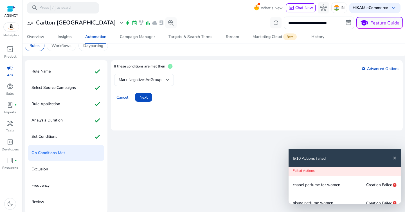
click at [159, 81] on span "Mark Negative-AdGroup" at bounding box center [140, 79] width 43 height 5
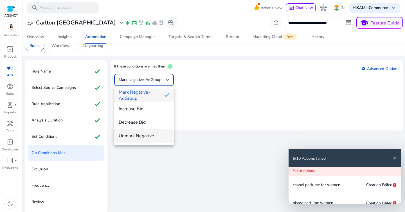
click at [149, 136] on span "Unmark Negative" at bounding box center [144, 136] width 51 height 6
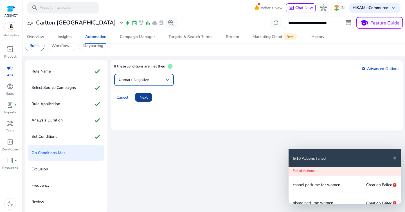
click at [141, 103] on span at bounding box center [143, 97] width 17 height 13
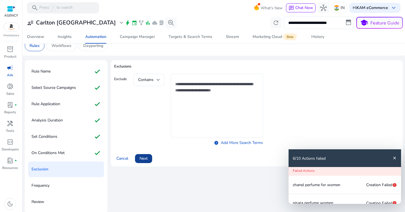
click at [142, 158] on span "Next" at bounding box center [143, 158] width 8 height 6
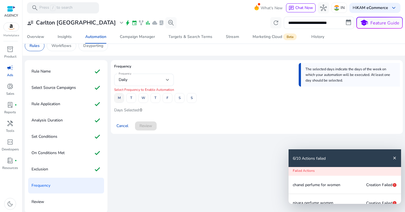
click at [116, 98] on span at bounding box center [118, 97] width 9 height 13
click at [127, 98] on span at bounding box center [131, 97] width 9 height 13
click at [142, 97] on span "W" at bounding box center [143, 98] width 4 height 10
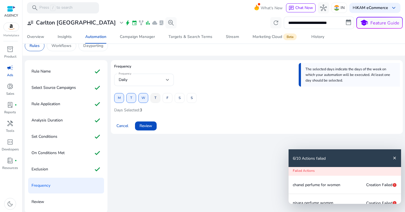
click at [157, 97] on span at bounding box center [155, 97] width 9 height 13
click at [171, 98] on span at bounding box center [167, 97] width 9 height 13
click at [179, 98] on span "S" at bounding box center [180, 98] width 2 height 10
click at [189, 99] on span at bounding box center [191, 97] width 9 height 13
click at [148, 132] on span at bounding box center [146, 125] width 22 height 13
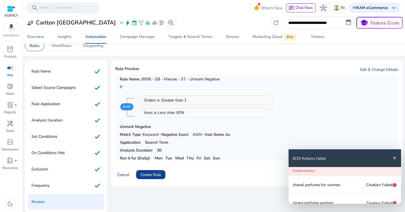
click at [159, 177] on span "Create Rule" at bounding box center [151, 175] width 20 height 6
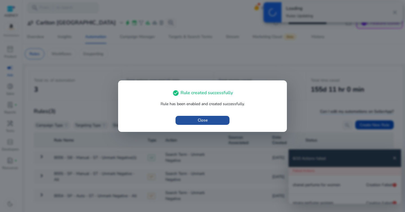
click at [209, 122] on span "button" at bounding box center [202, 120] width 54 height 13
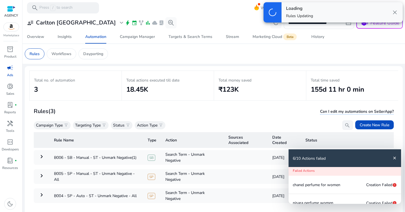
click at [396, 162] on div "6/10 Actions failed close" at bounding box center [344, 158] width 112 height 18
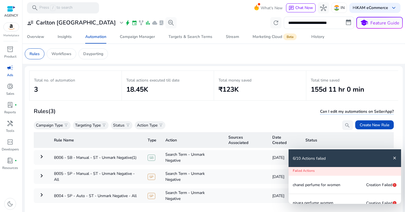
click at [397, 156] on div "6/10 Actions failed close" at bounding box center [344, 158] width 112 height 18
click at [397, 157] on div "6/10 Actions failed close" at bounding box center [344, 158] width 112 height 18
click at [395, 158] on mat-icon "close" at bounding box center [394, 158] width 4 height 4
